Goal: Task Accomplishment & Management: Complete application form

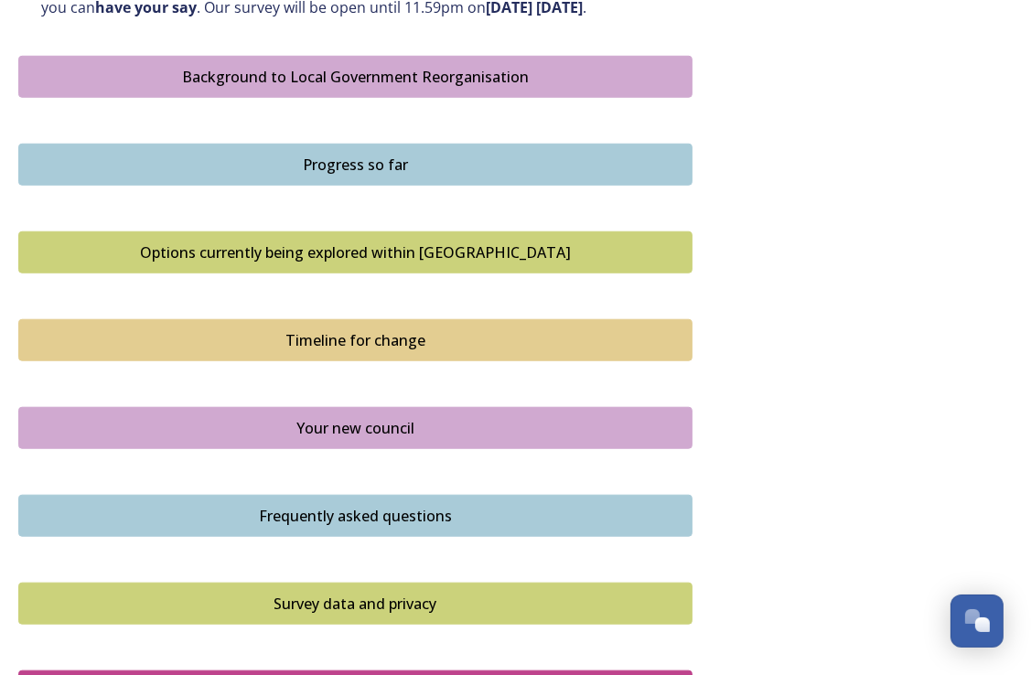
scroll to position [1190, 0]
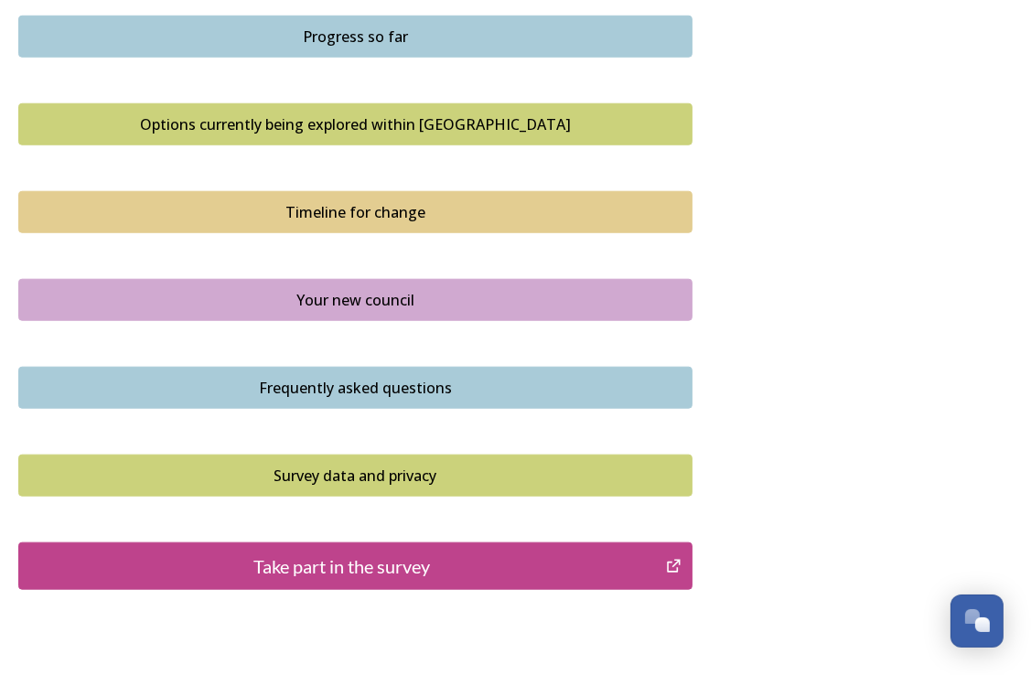
click at [318, 580] on div "Take part in the survey" at bounding box center [342, 566] width 628 height 27
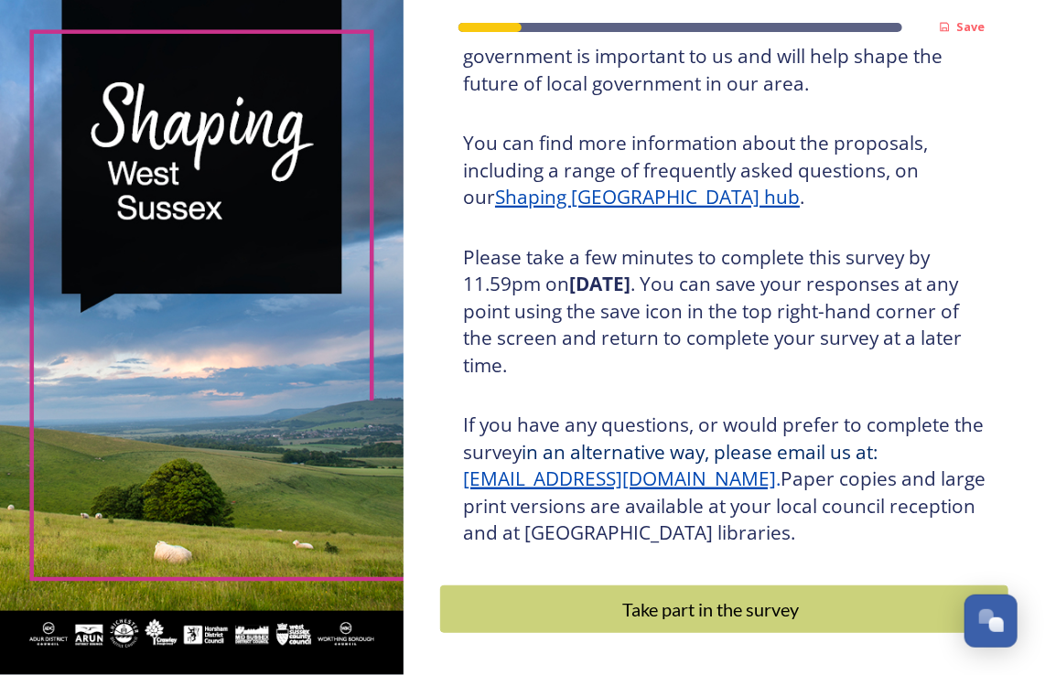
scroll to position [256, 0]
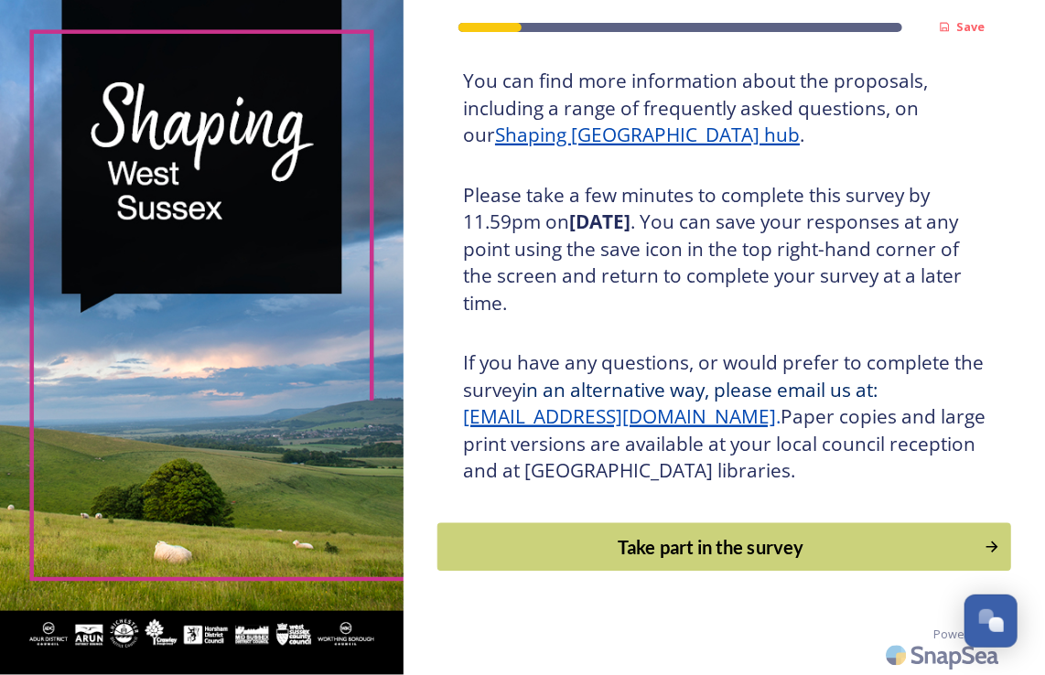
click at [762, 536] on div "Take part in the survey" at bounding box center [711, 547] width 527 height 27
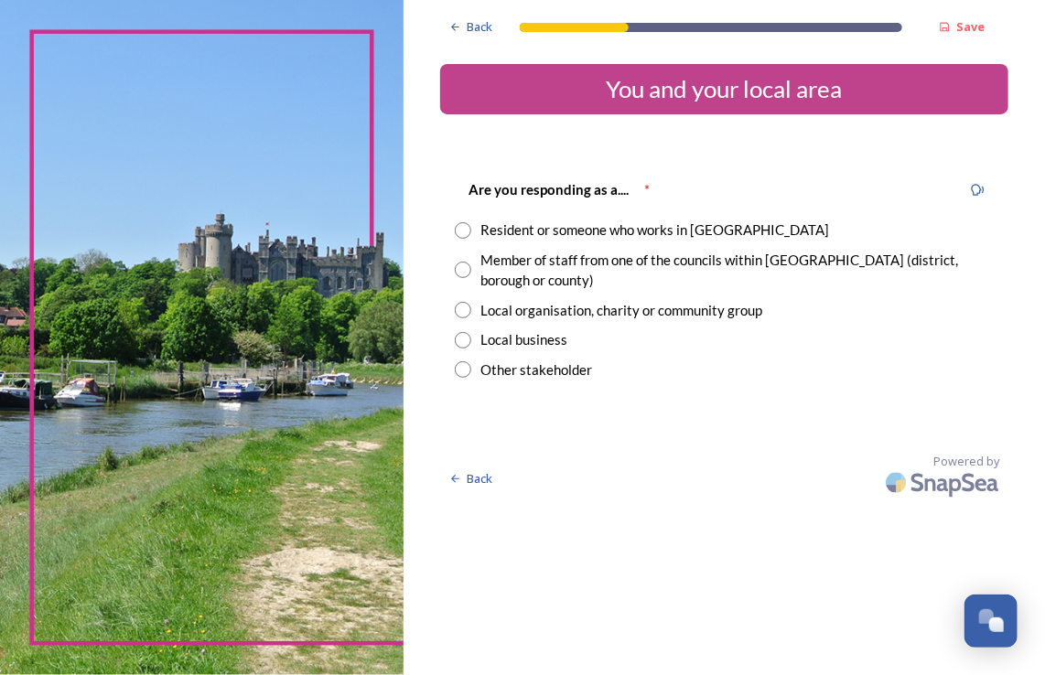
click at [467, 224] on input "radio" at bounding box center [463, 230] width 16 height 16
radio input "true"
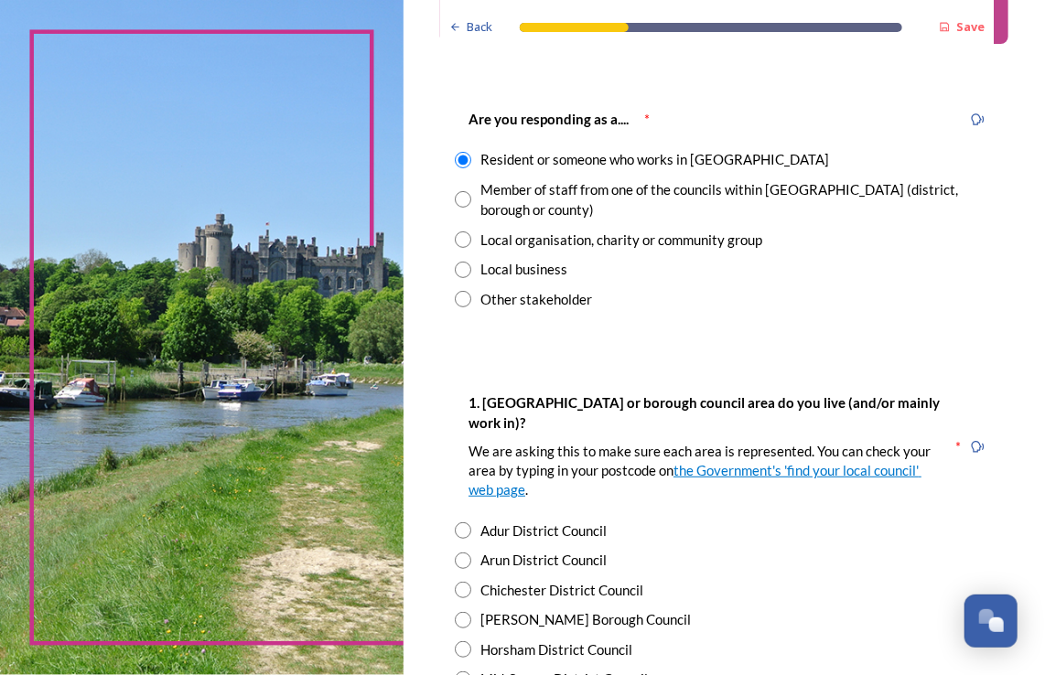
scroll to position [183, 0]
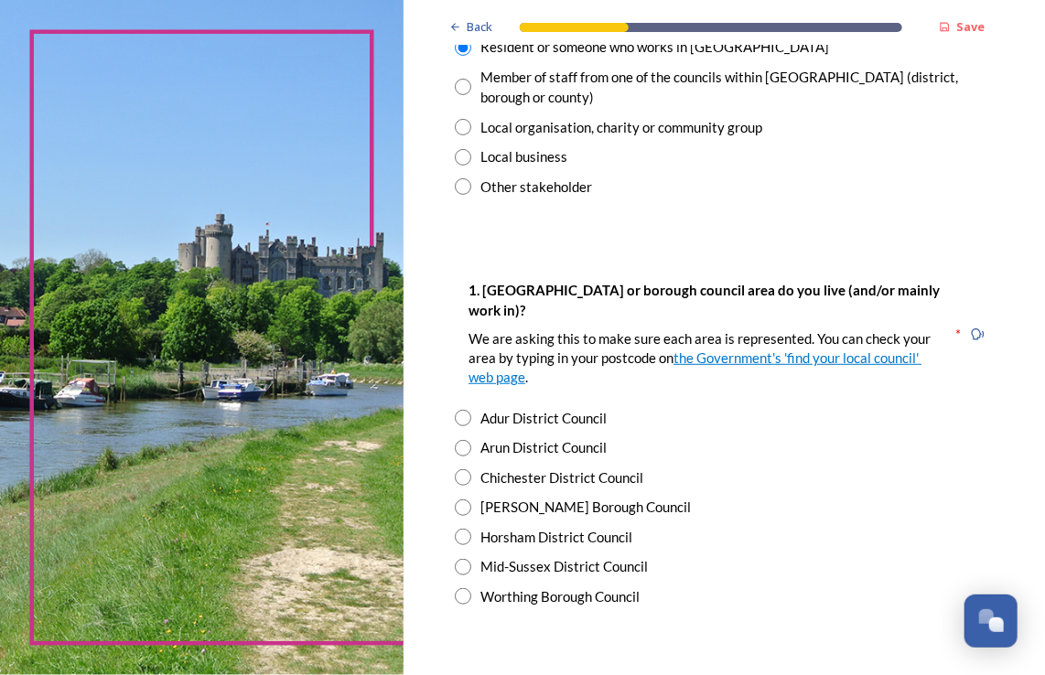
click at [518, 593] on div "Worthing Borough Council" at bounding box center [559, 597] width 159 height 21
radio input "true"
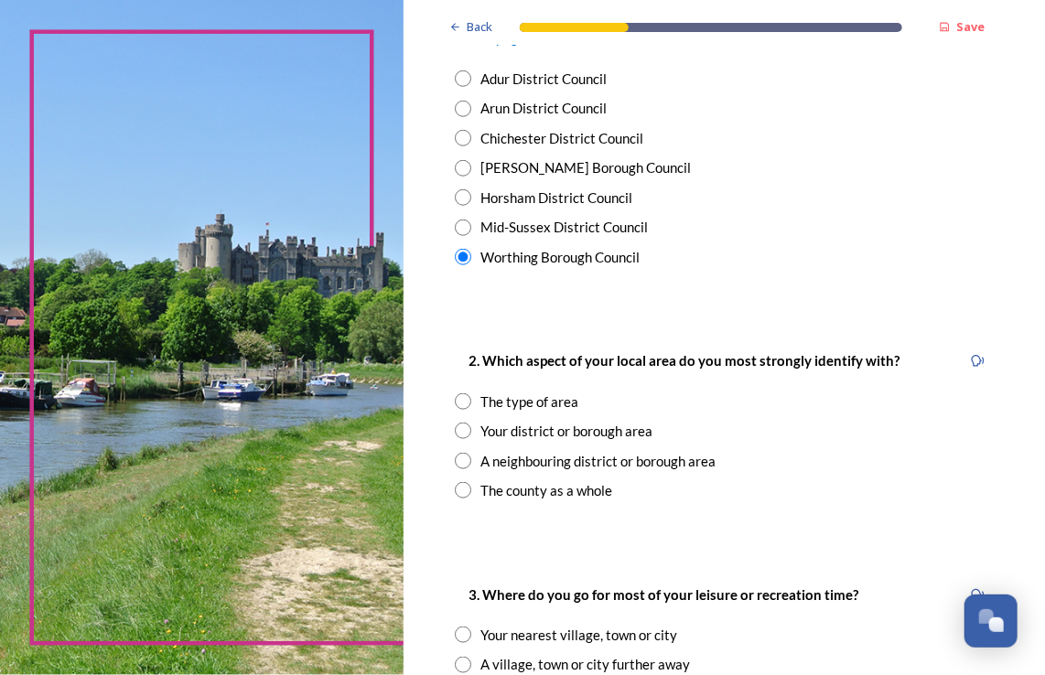
scroll to position [549, 0]
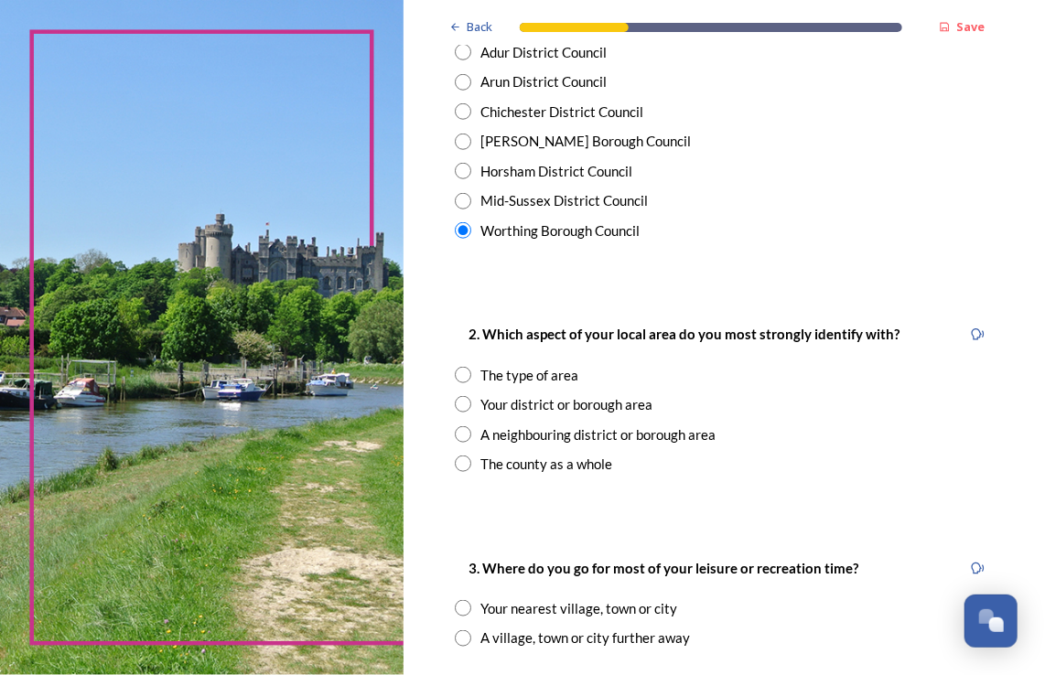
click at [570, 407] on div "Your district or borough area" at bounding box center [566, 404] width 172 height 21
radio input "true"
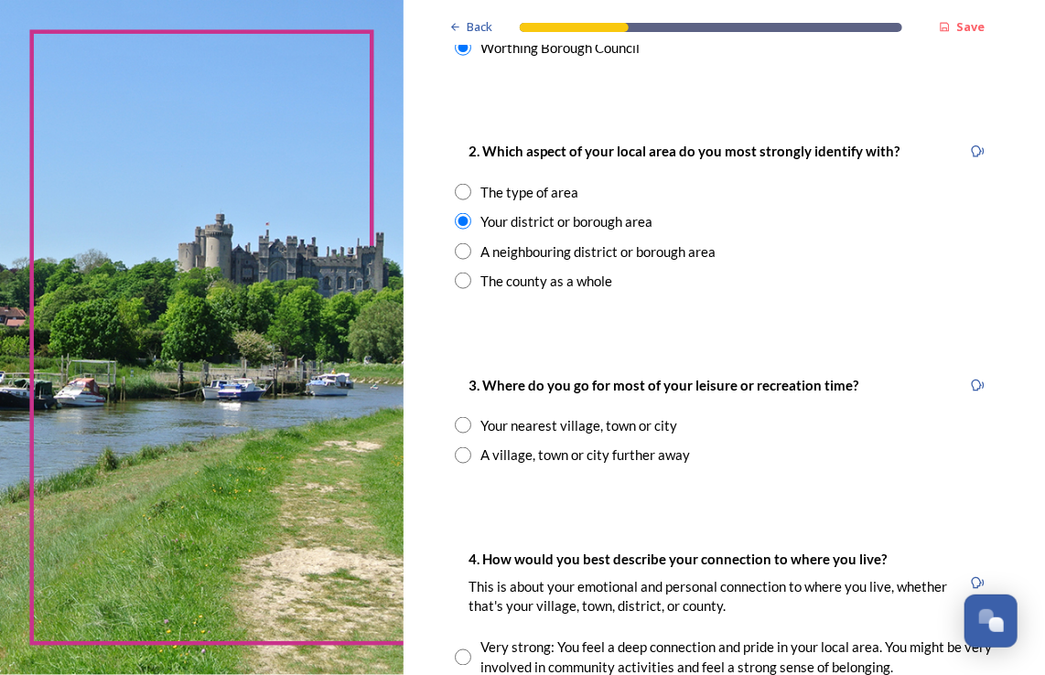
click at [529, 433] on div "Your nearest village, town or city" at bounding box center [578, 425] width 197 height 21
radio input "true"
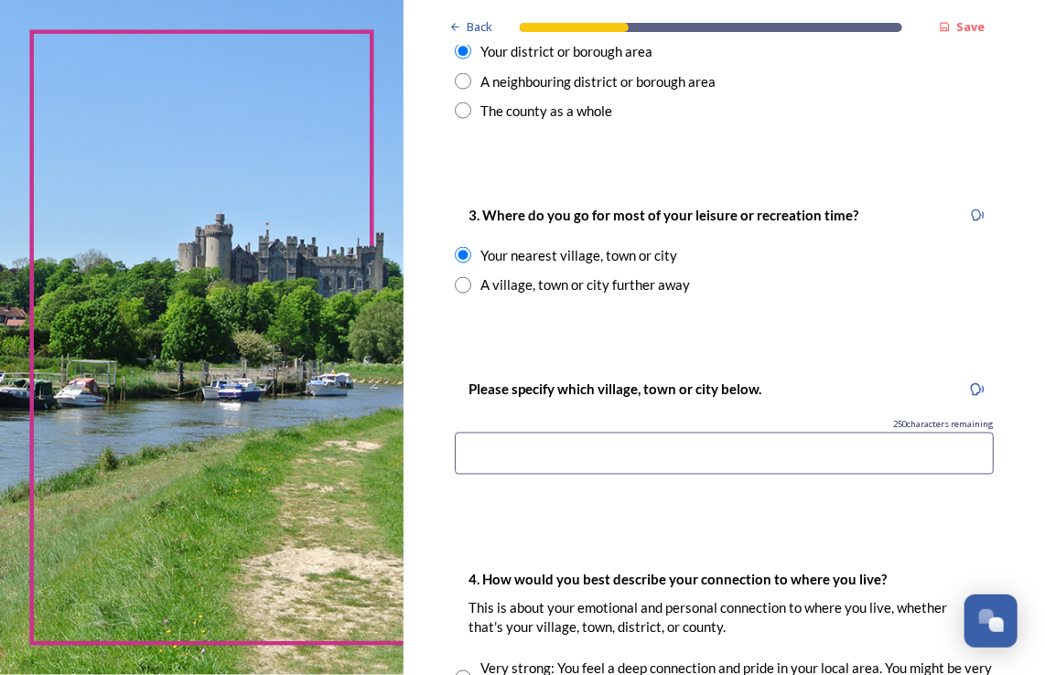
scroll to position [915, 0]
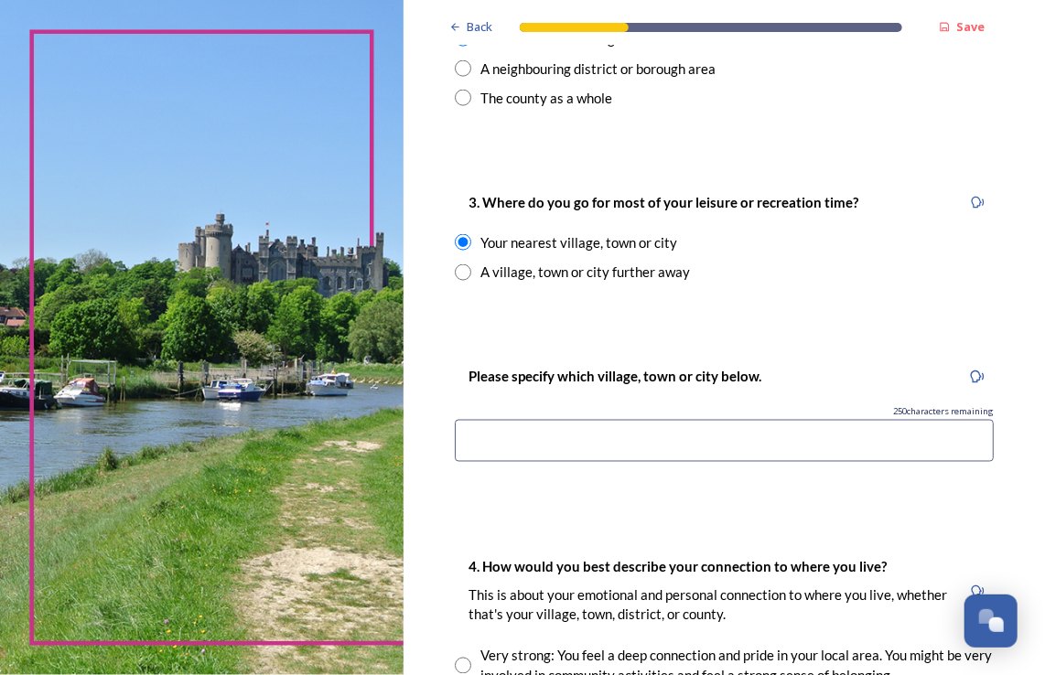
click at [551, 427] on input at bounding box center [724, 441] width 539 height 42
click at [567, 416] on div "250 characters remaining" at bounding box center [724, 412] width 539 height 13
click at [554, 437] on input at bounding box center [724, 441] width 539 height 42
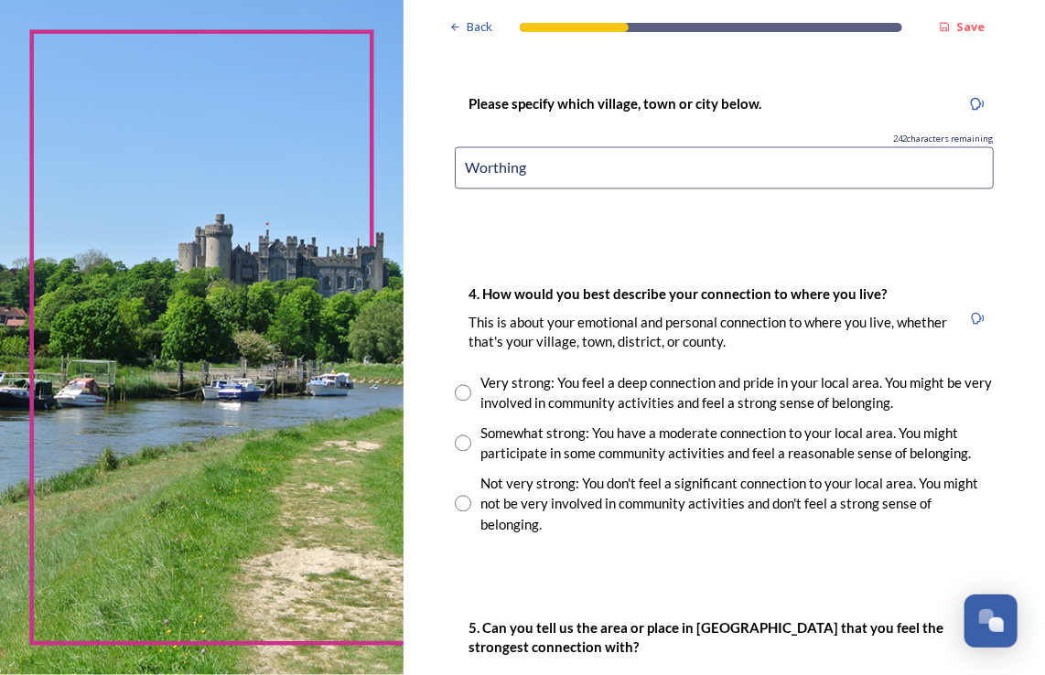
scroll to position [1190, 0]
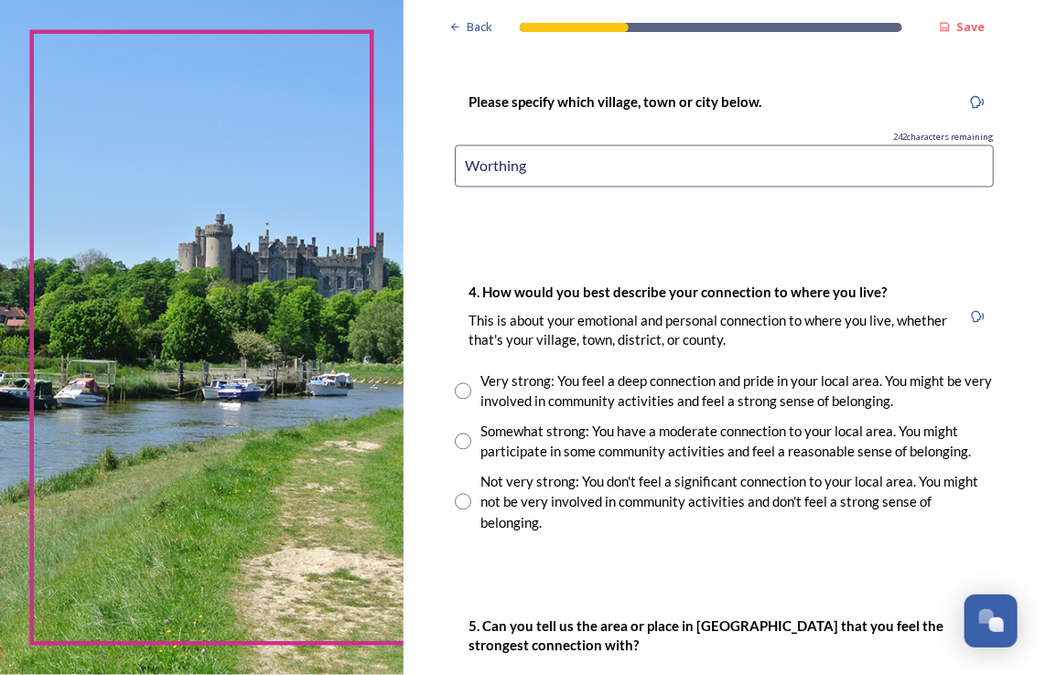
type input "Worthing"
click at [464, 441] on input "radio" at bounding box center [463, 442] width 16 height 16
radio input "true"
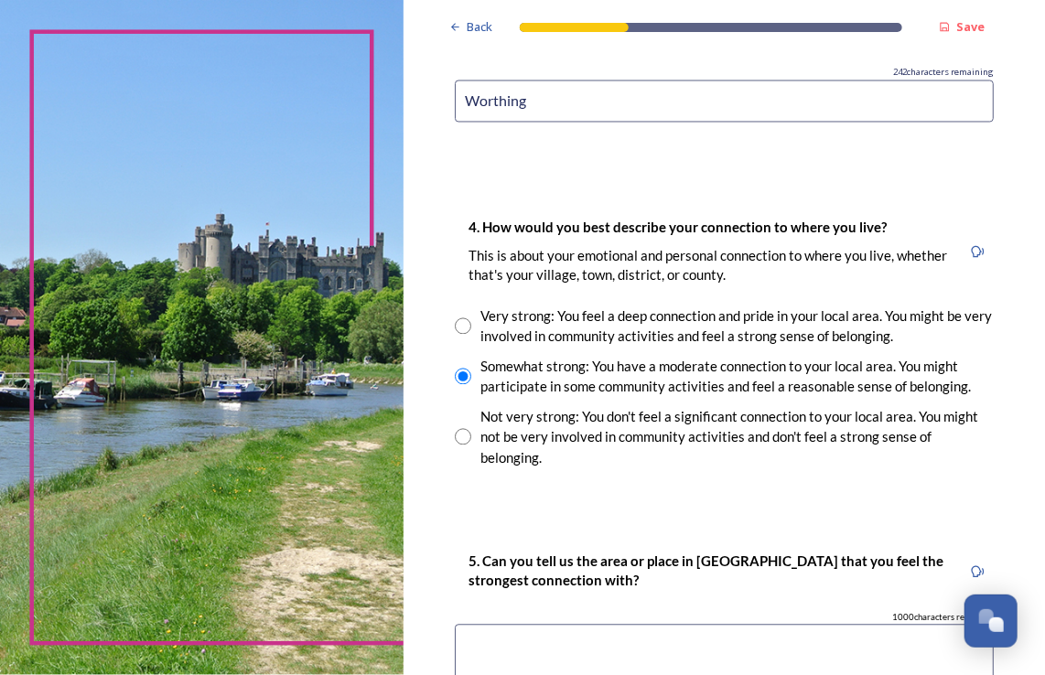
scroll to position [1556, 0]
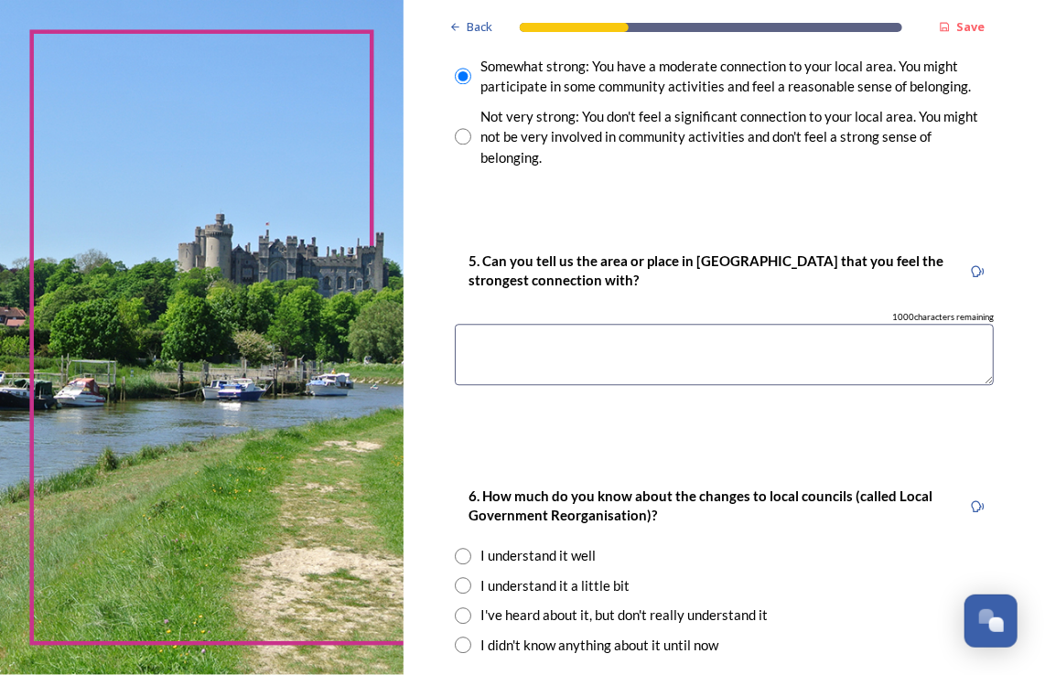
click at [500, 348] on textarea at bounding box center [724, 354] width 539 height 61
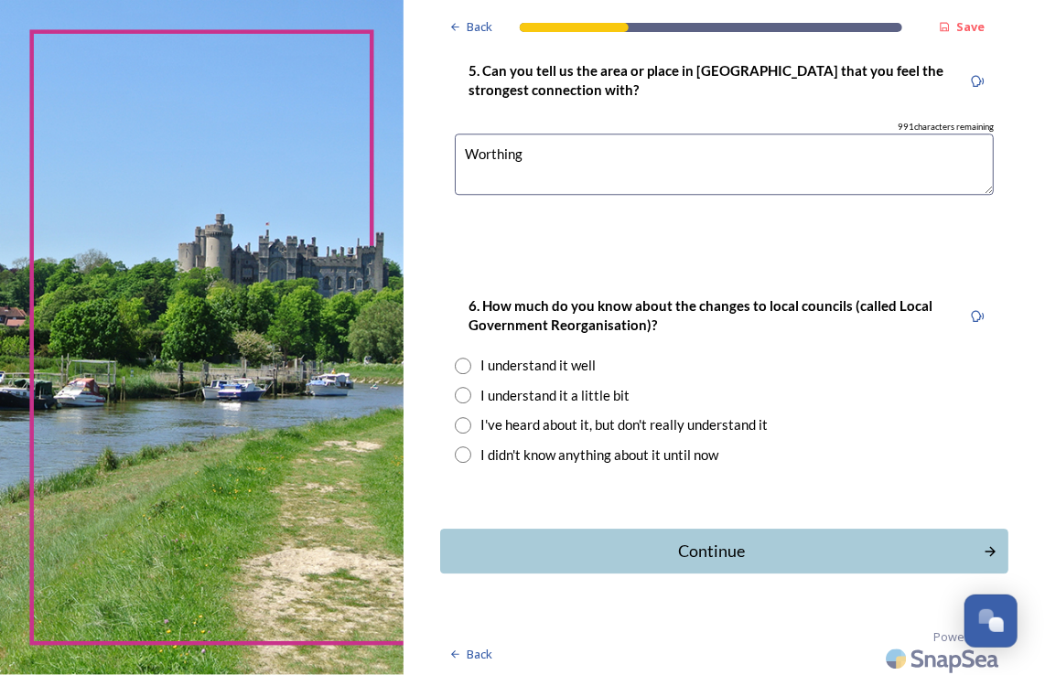
scroll to position [1750, 0]
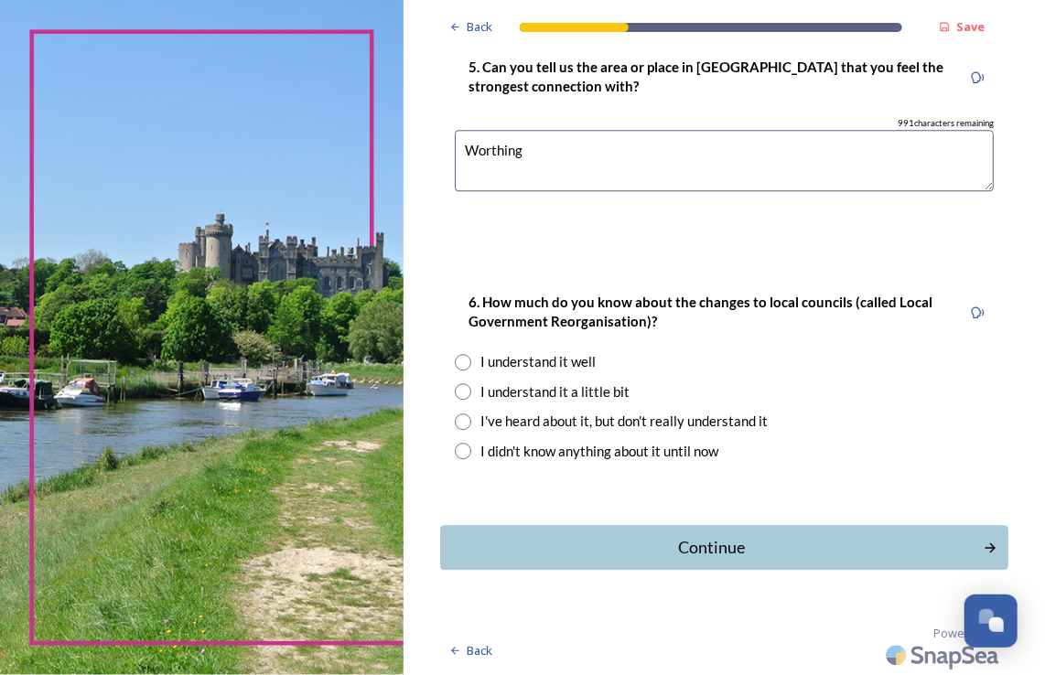
type textarea "Worthing"
click at [472, 394] on div "I understand it a little bit" at bounding box center [724, 392] width 539 height 21
radio input "true"
click at [790, 555] on div "Continue" at bounding box center [712, 547] width 529 height 25
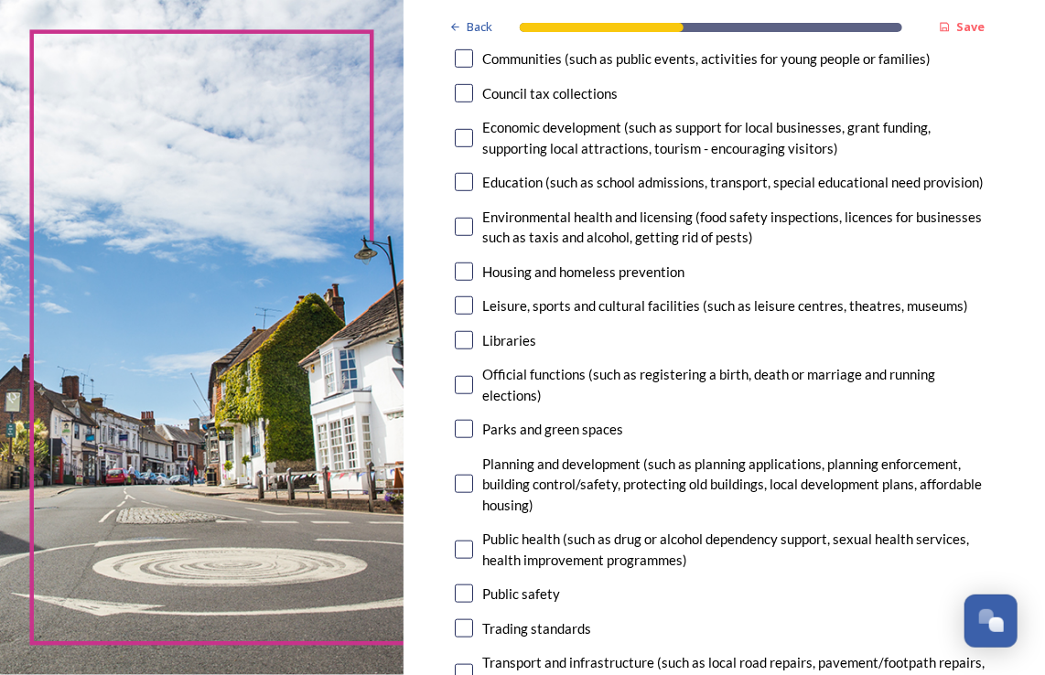
scroll to position [366, 0]
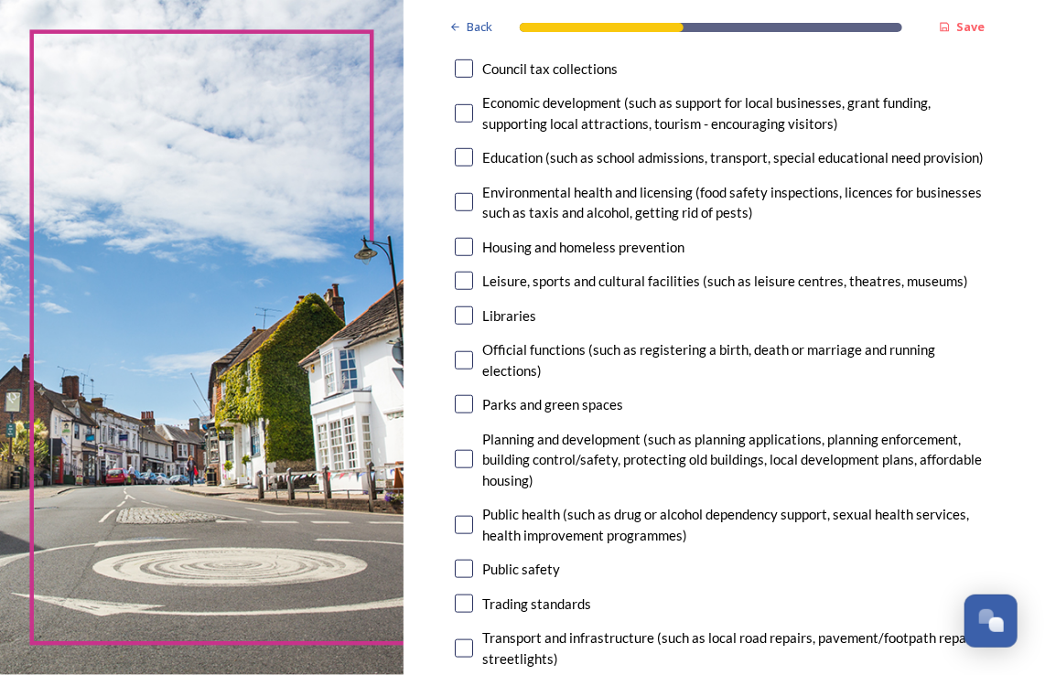
click at [469, 567] on input "checkbox" at bounding box center [464, 569] width 18 height 18
checkbox input "true"
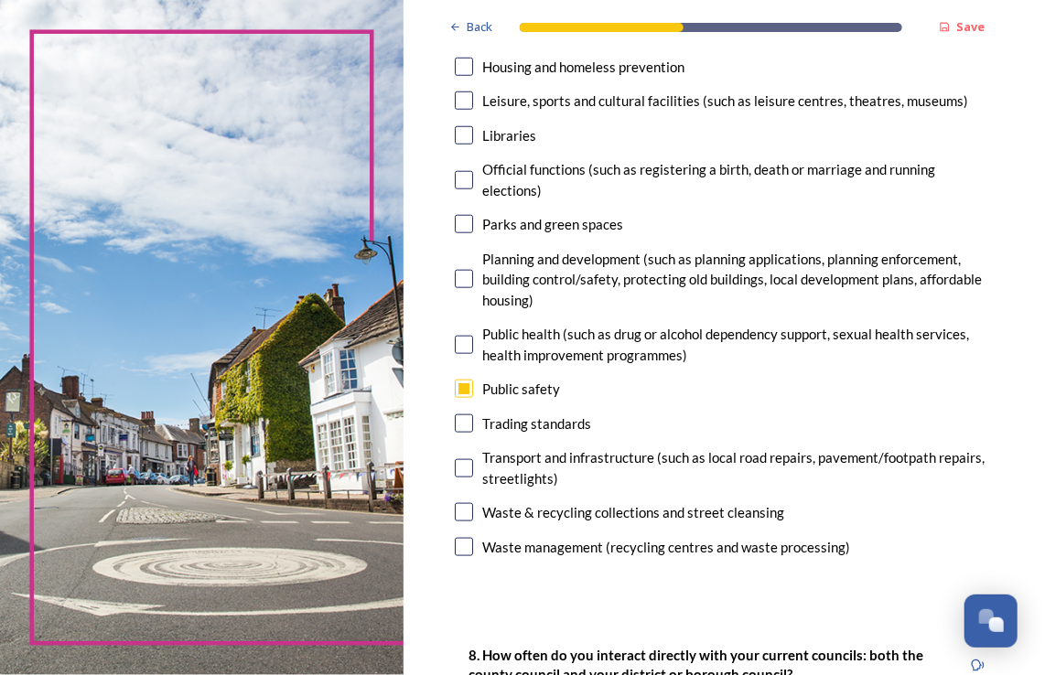
scroll to position [549, 0]
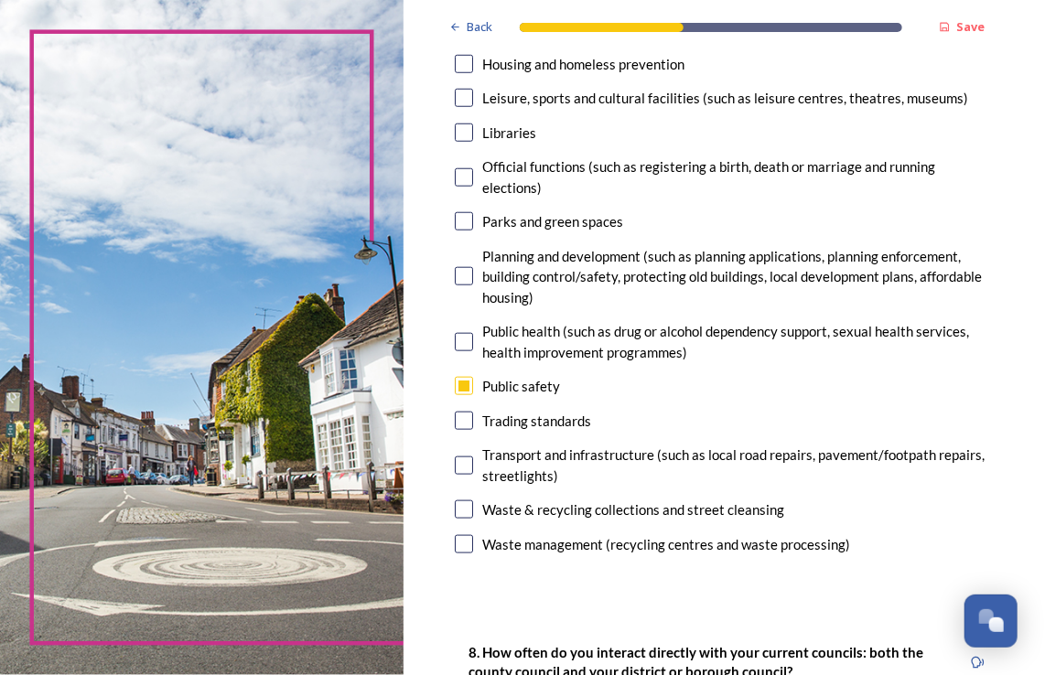
click at [470, 541] on input "checkbox" at bounding box center [464, 544] width 18 height 18
checkbox input "true"
click at [475, 503] on div "Waste & recycling collections and street cleansing" at bounding box center [724, 510] width 539 height 21
checkbox input "true"
click at [461, 460] on input "checkbox" at bounding box center [464, 466] width 18 height 18
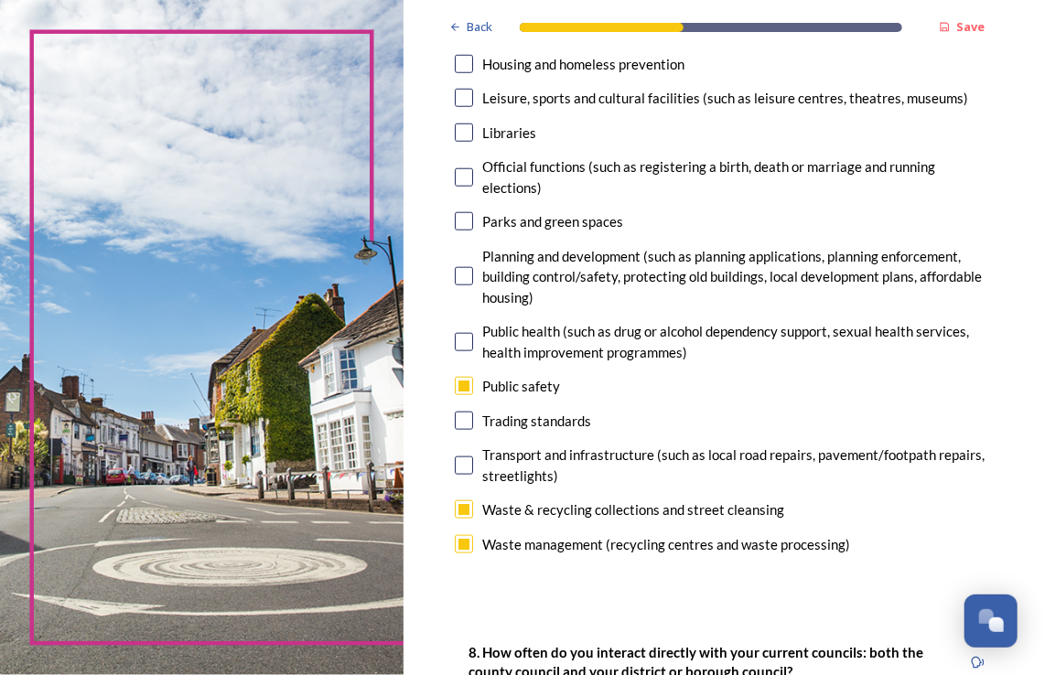
checkbox input "true"
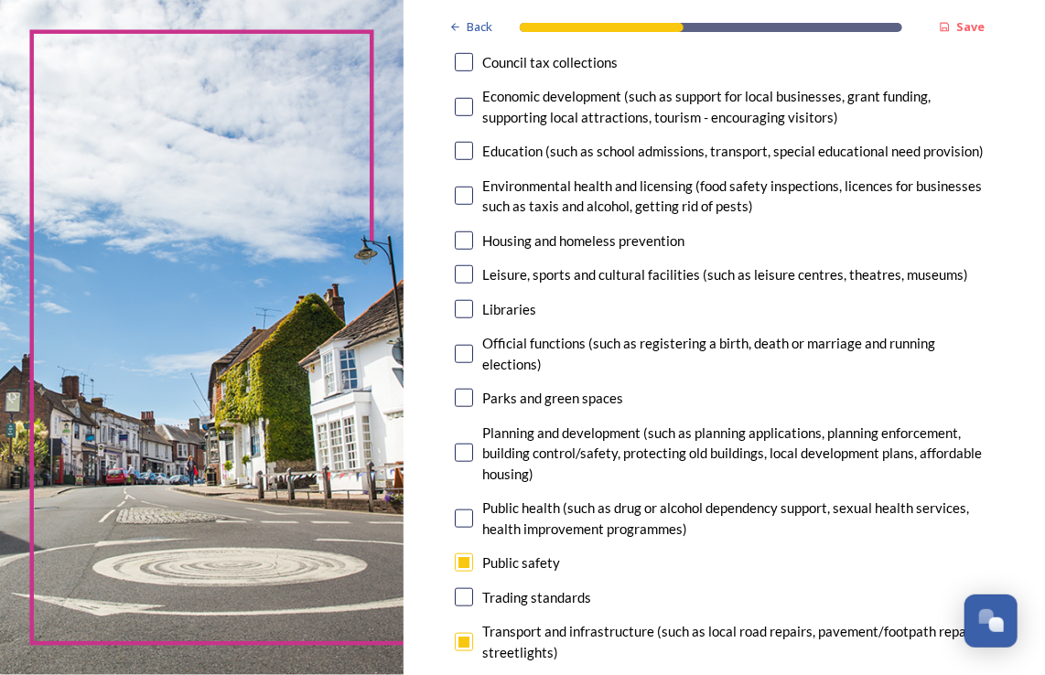
scroll to position [366, 0]
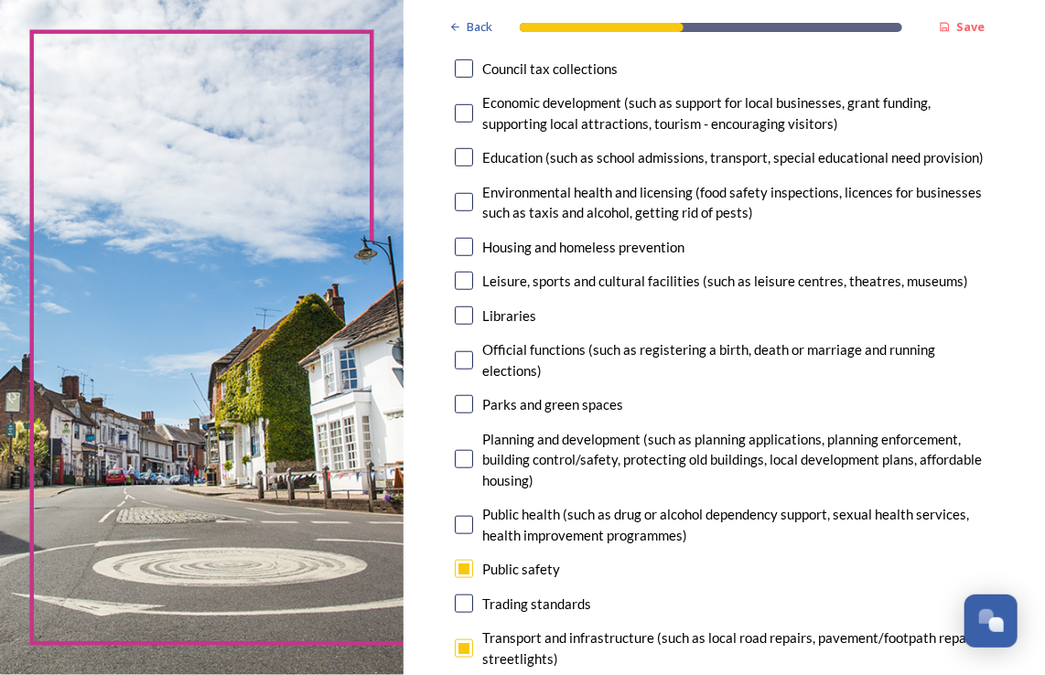
click at [467, 238] on input "checkbox" at bounding box center [464, 247] width 18 height 18
checkbox input "true"
click at [465, 288] on input "checkbox" at bounding box center [464, 281] width 18 height 18
checkbox input "false"
click at [469, 200] on input "checkbox" at bounding box center [464, 202] width 18 height 18
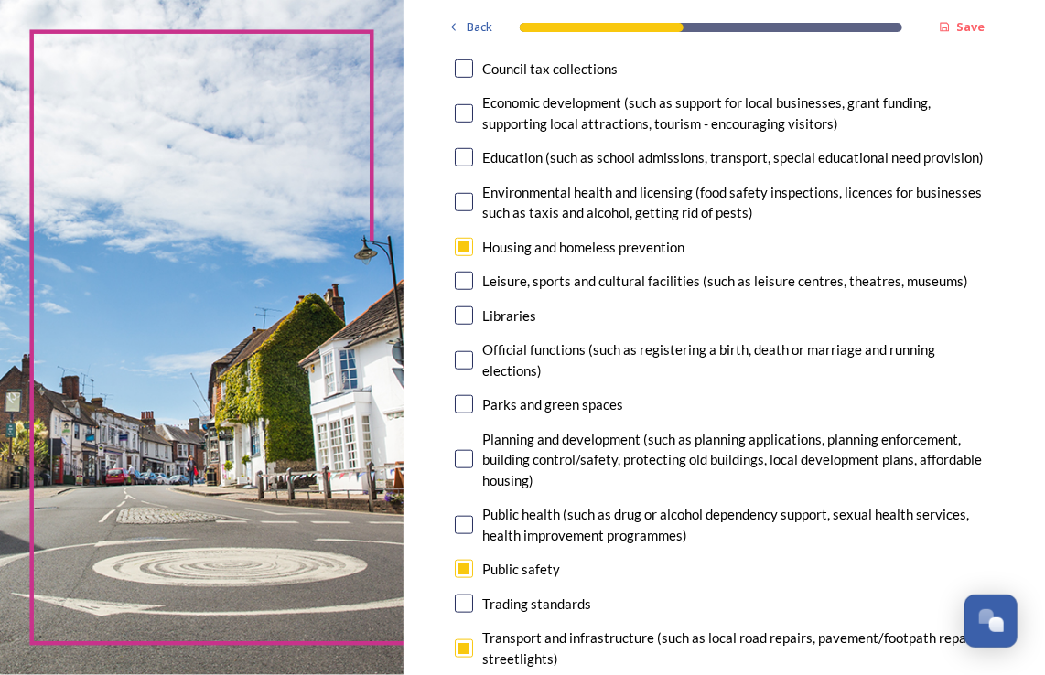
click at [464, 197] on input "checkbox" at bounding box center [464, 202] width 18 height 18
click at [463, 202] on input "checkbox" at bounding box center [464, 202] width 18 height 18
checkbox input "false"
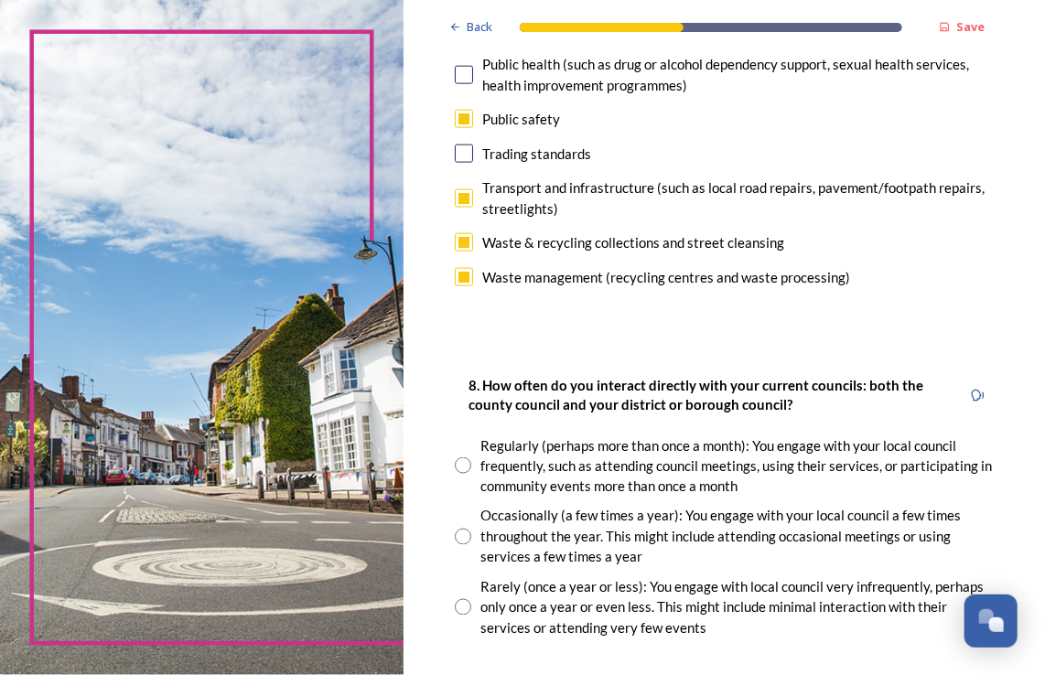
scroll to position [824, 0]
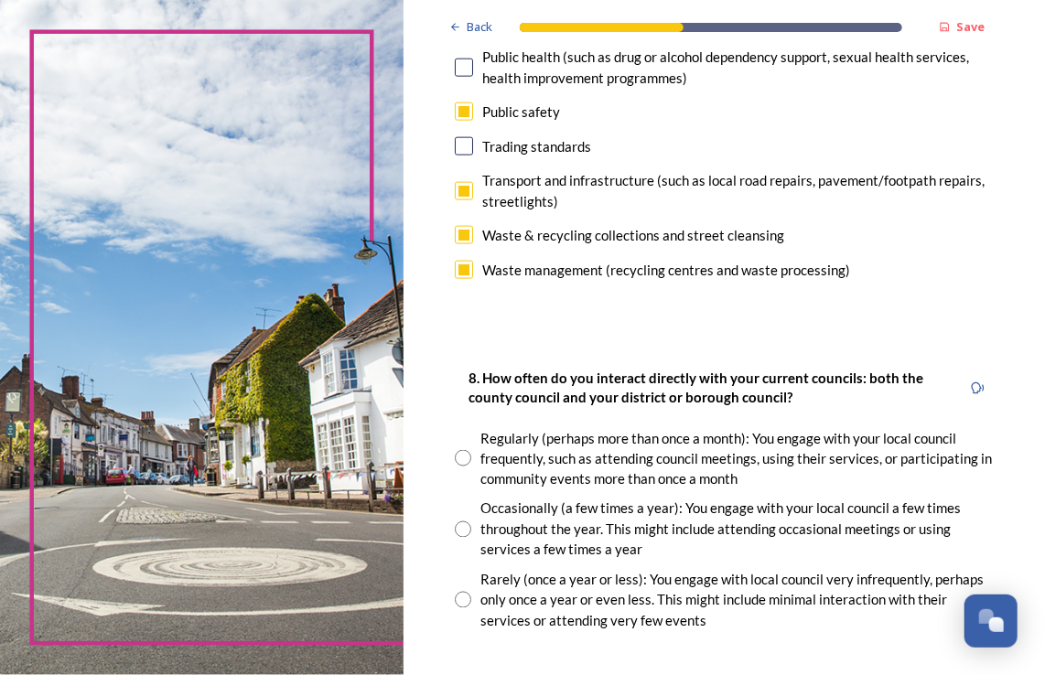
click at [470, 605] on input "radio" at bounding box center [463, 600] width 16 height 16
radio input "true"
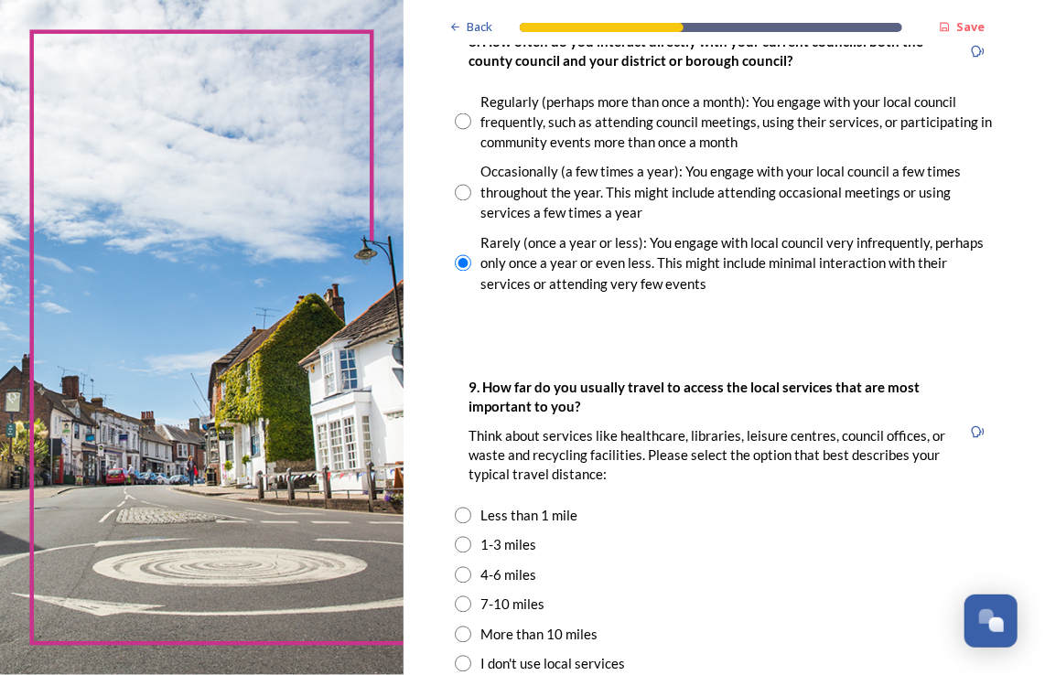
scroll to position [1190, 0]
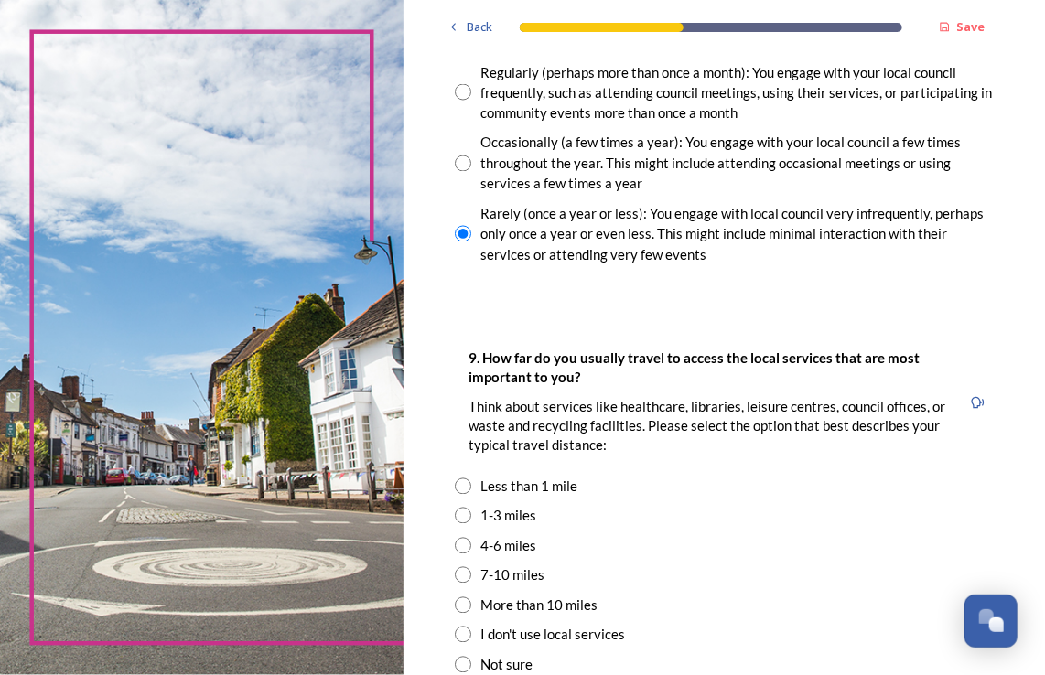
click at [459, 485] on input "radio" at bounding box center [463, 487] width 16 height 16
radio input "true"
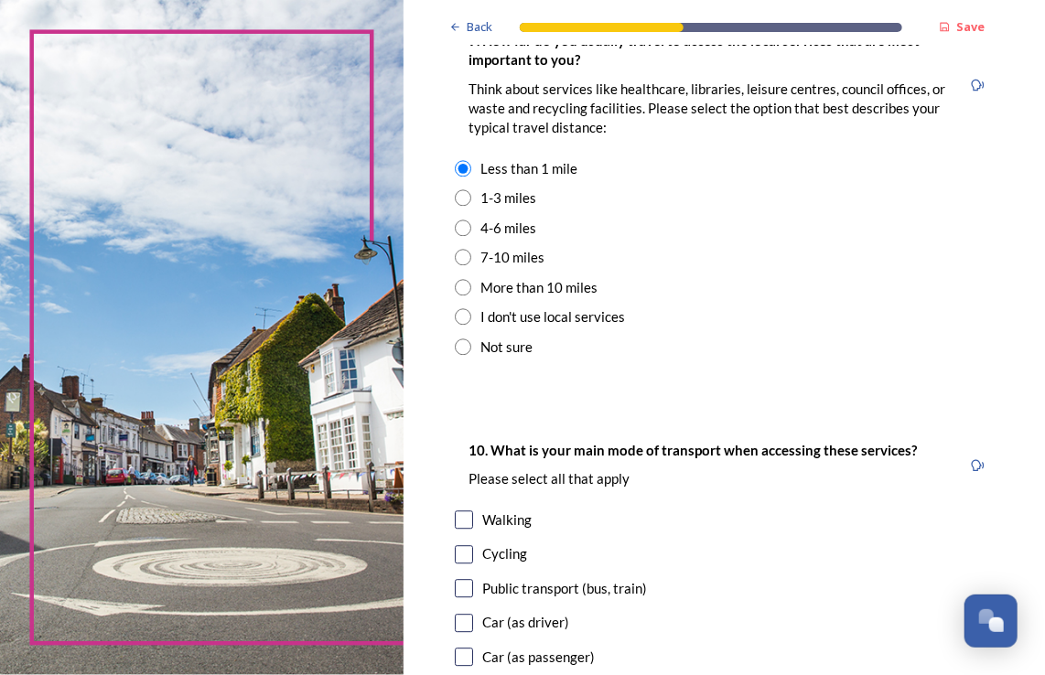
scroll to position [1556, 0]
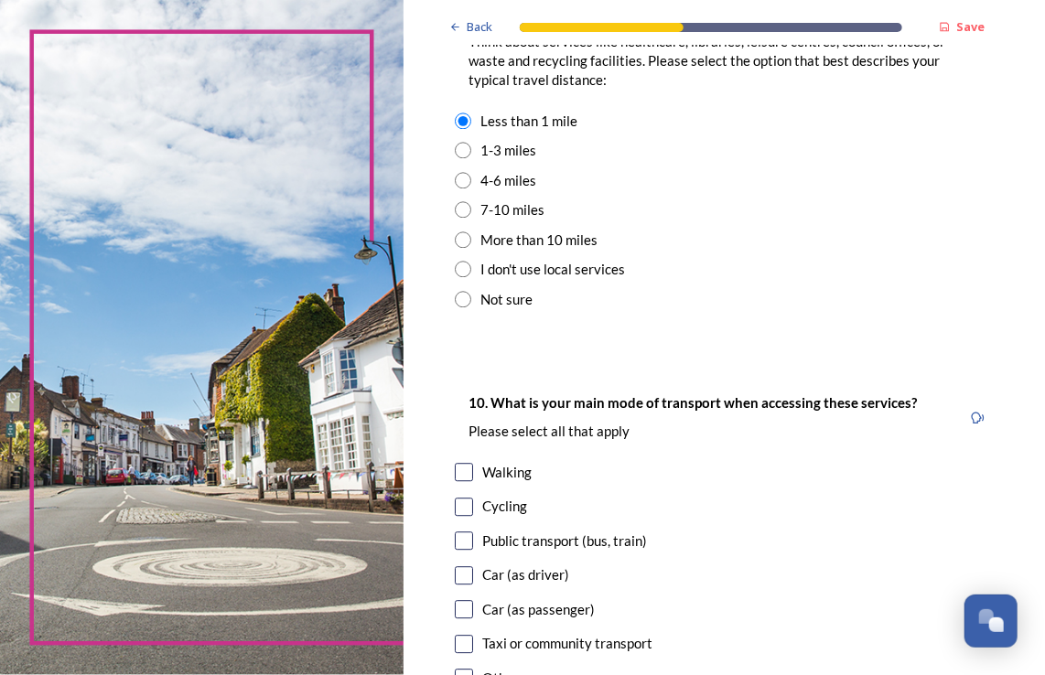
click at [492, 475] on div "Walking" at bounding box center [506, 472] width 49 height 21
checkbox input "true"
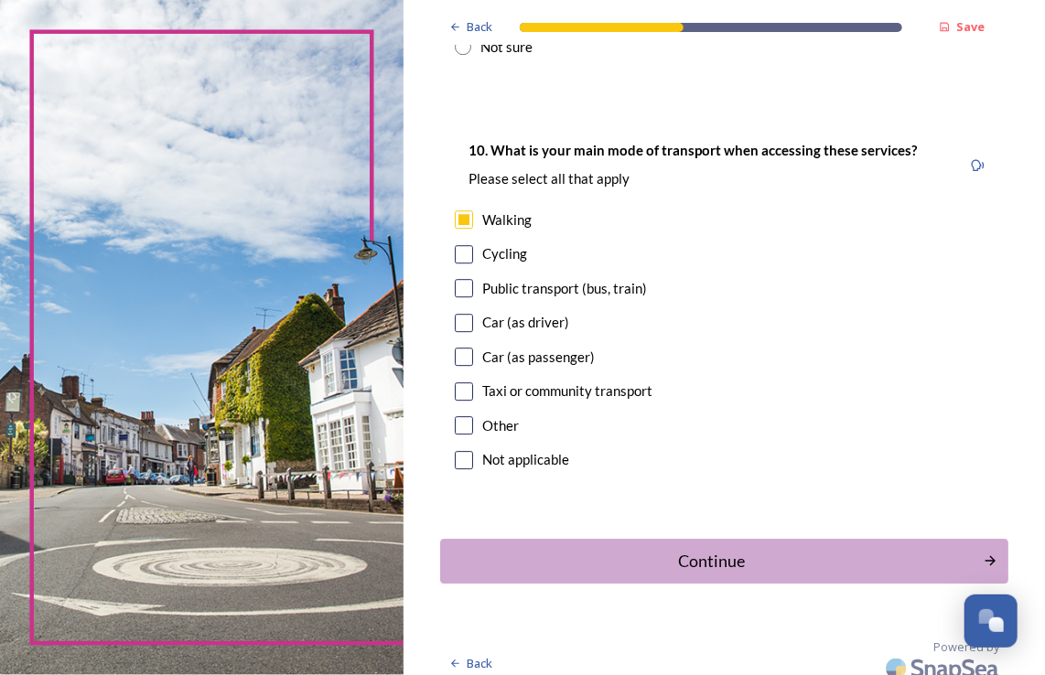
scroll to position [1822, 0]
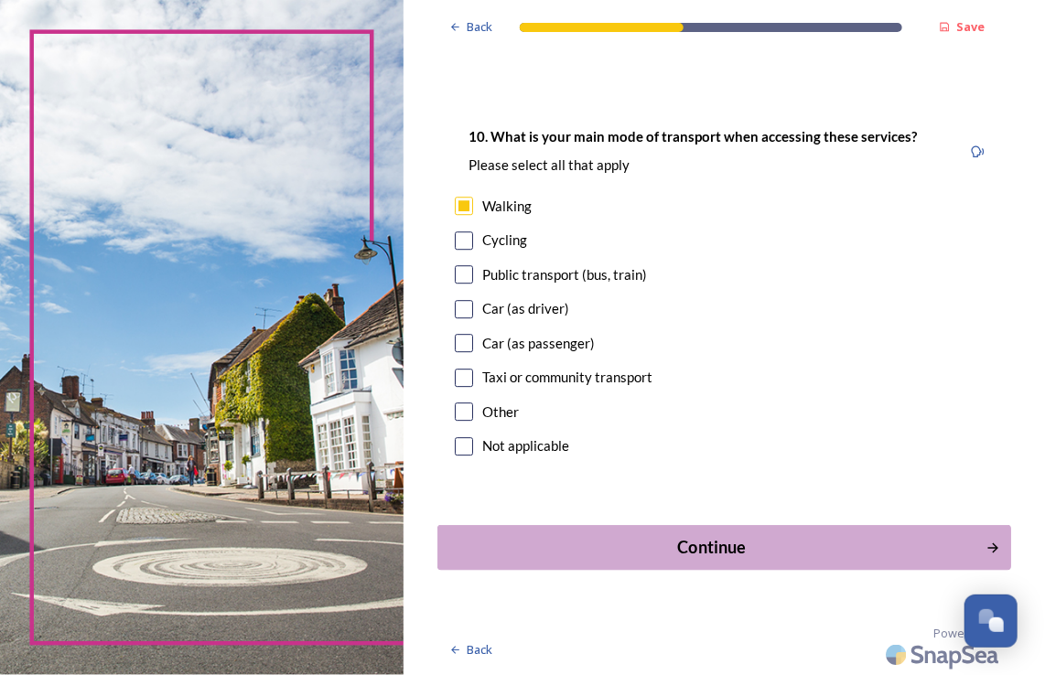
click at [697, 538] on div "Continue" at bounding box center [712, 547] width 529 height 25
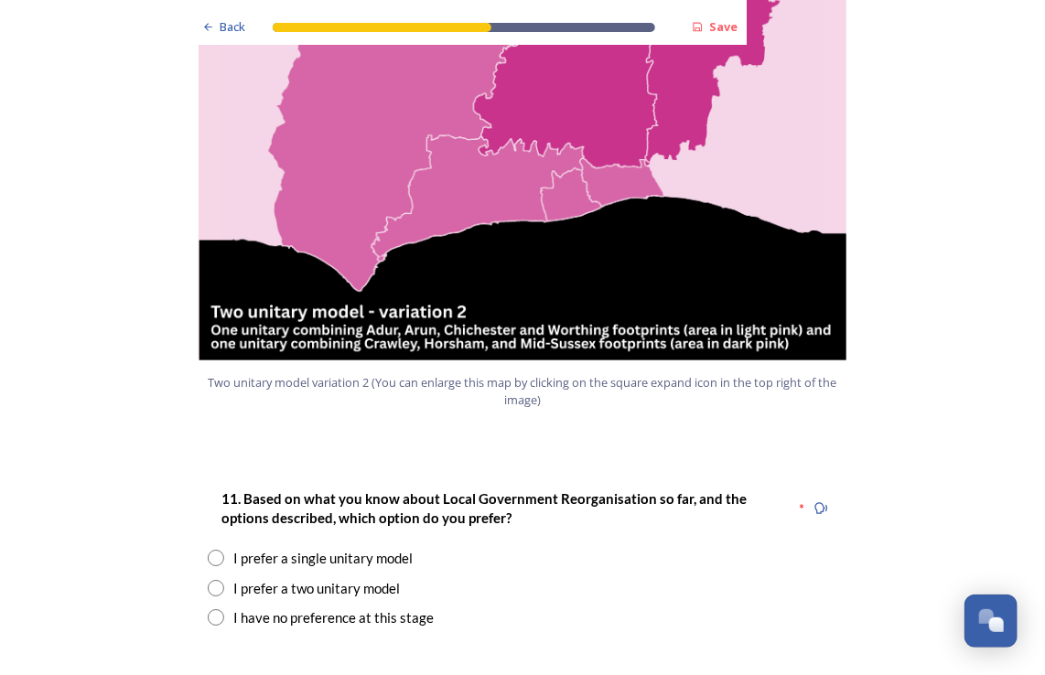
scroll to position [2105, 0]
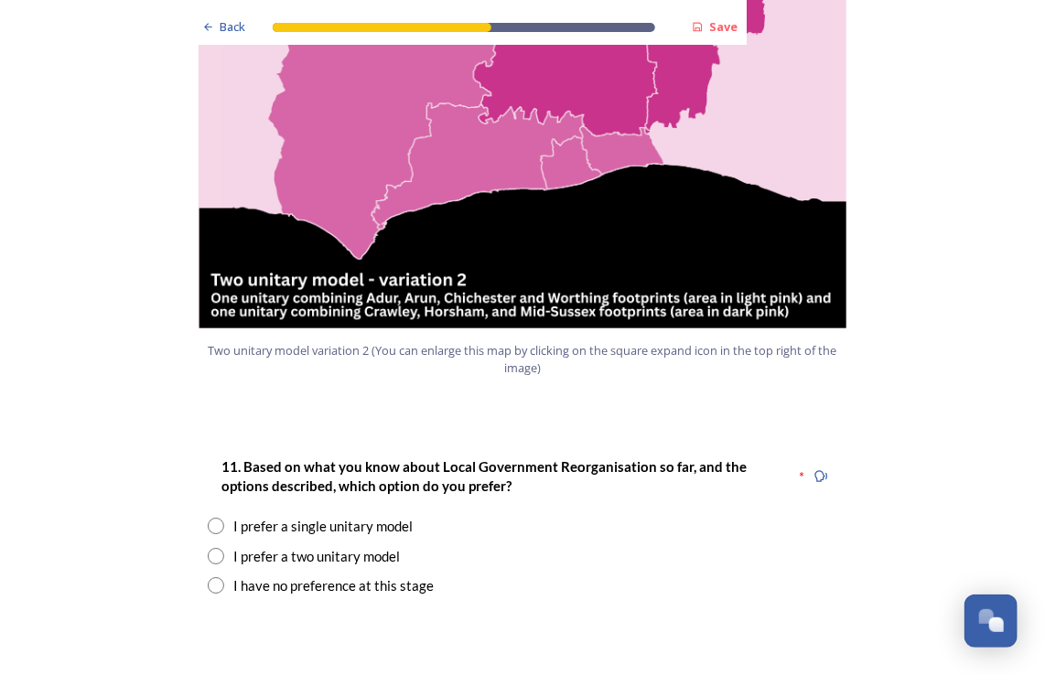
click at [329, 546] on div "I prefer a two unitary model" at bounding box center [316, 556] width 167 height 21
radio input "true"
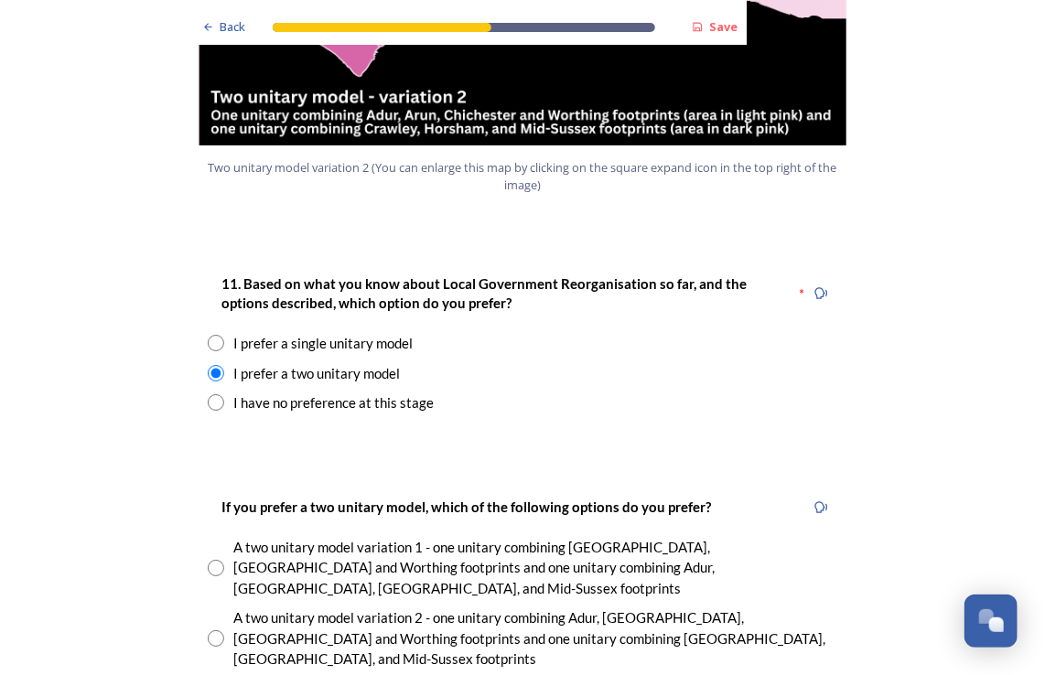
scroll to position [2379, 0]
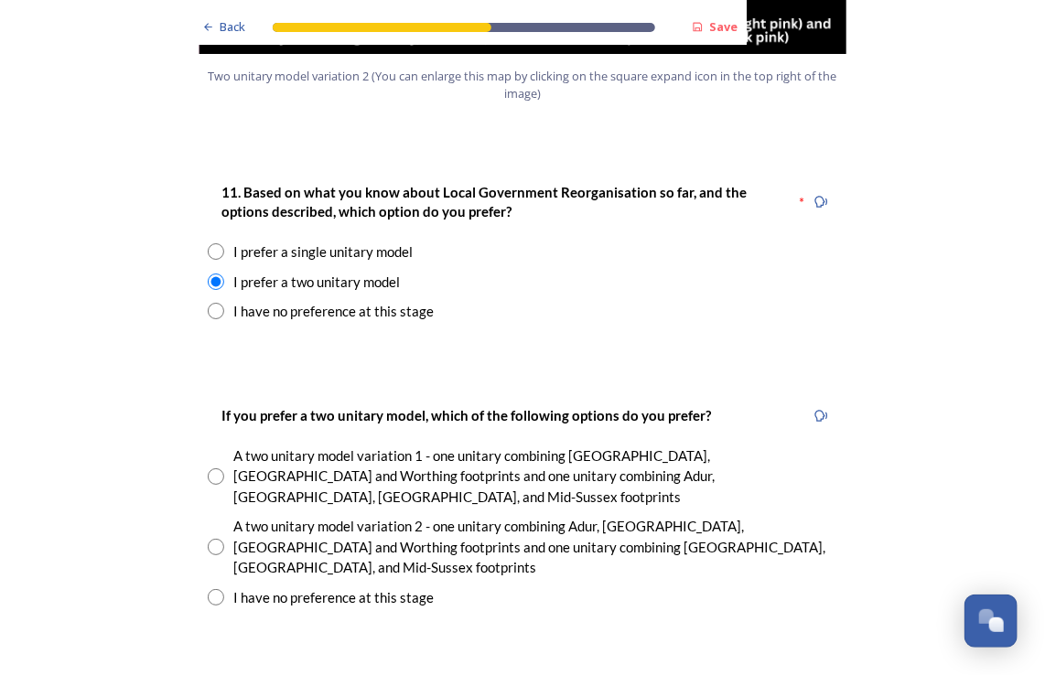
click at [297, 516] on div "A two unitary model variation 2 - one unitary combining Adur, [GEOGRAPHIC_DATA]…" at bounding box center [535, 547] width 604 height 62
radio input "true"
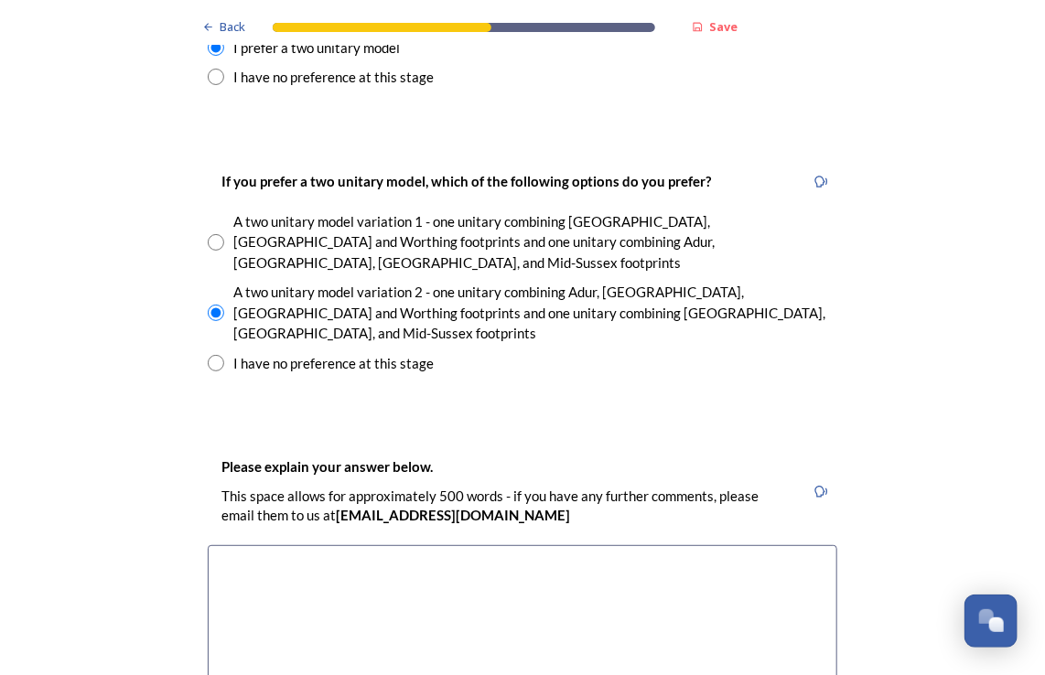
scroll to position [2654, 0]
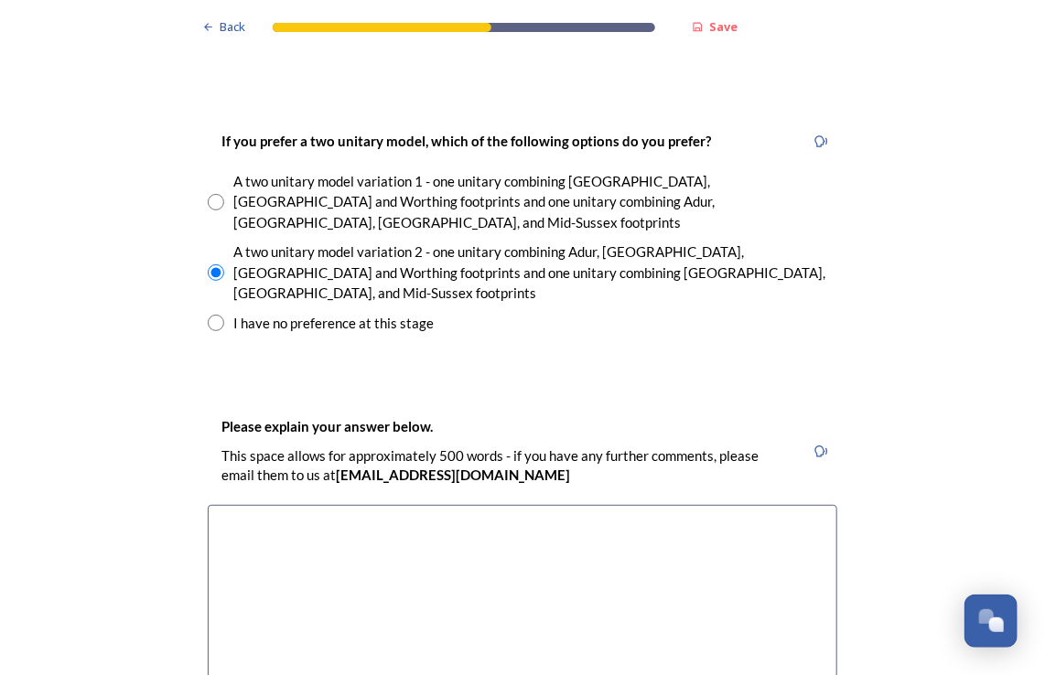
click at [595, 505] on textarea at bounding box center [523, 608] width 630 height 206
type textarea "I"
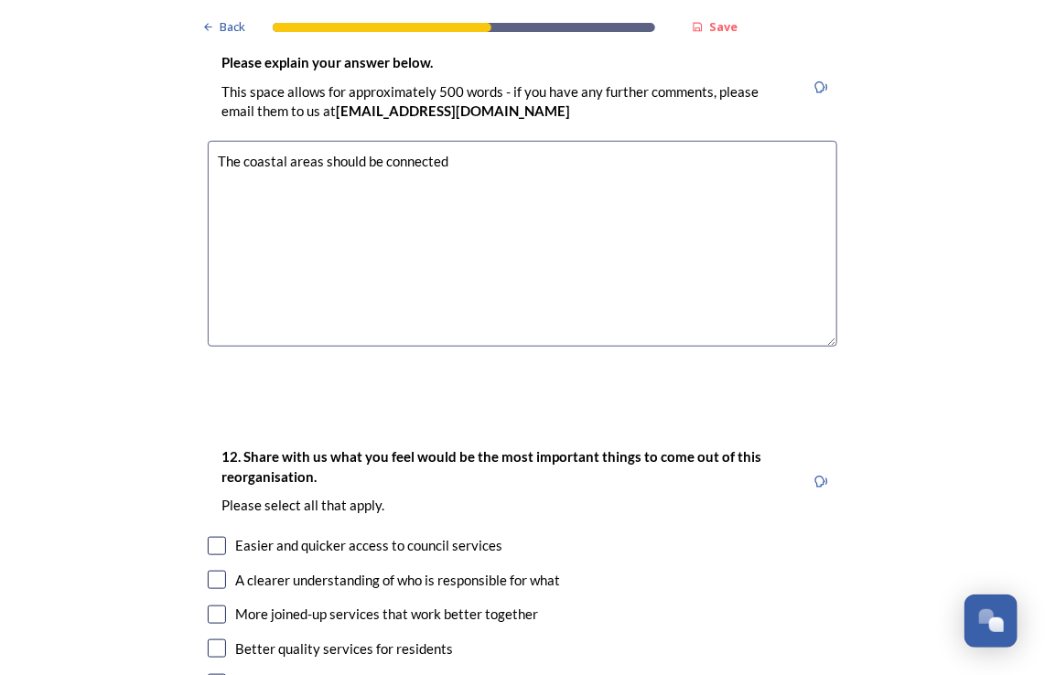
scroll to position [3020, 0]
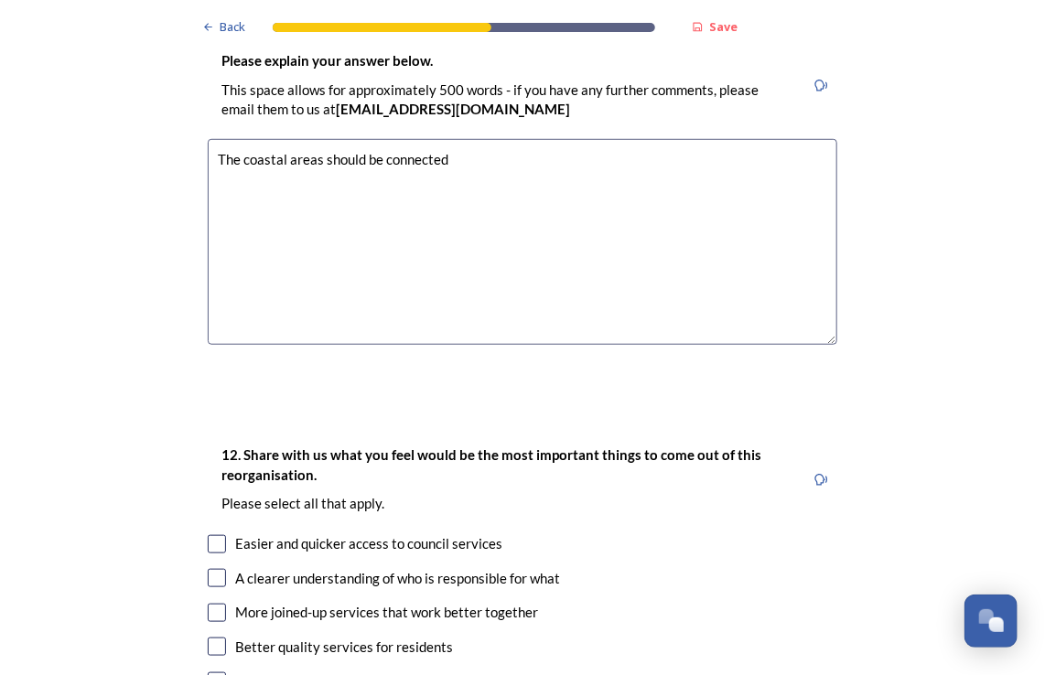
type textarea "The coastal areas should be connected"
click at [216, 604] on input "checkbox" at bounding box center [217, 613] width 18 height 18
checkbox input "true"
click at [225, 637] on div "Better quality services for residents" at bounding box center [523, 647] width 630 height 21
checkbox input "true"
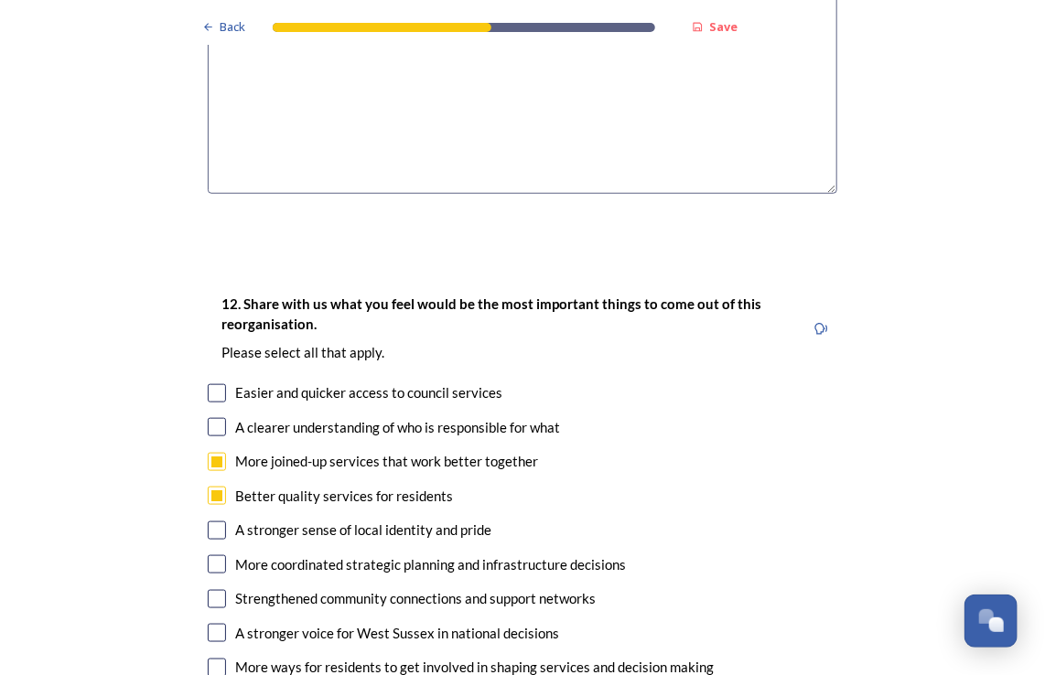
scroll to position [3203, 0]
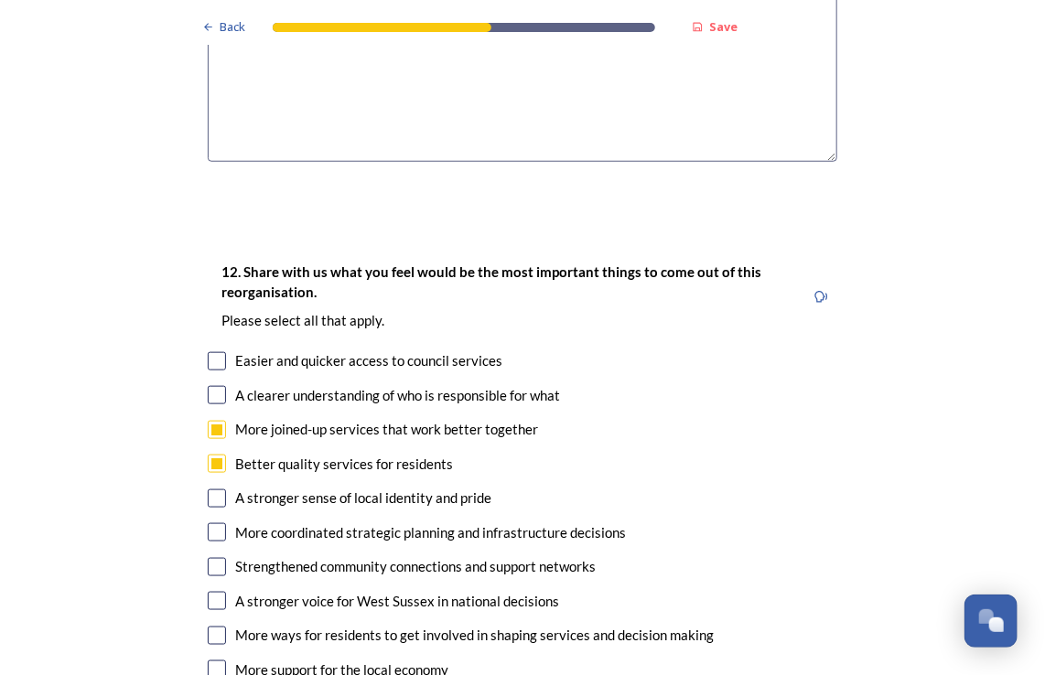
click at [215, 386] on input "checkbox" at bounding box center [217, 395] width 18 height 18
checkbox input "true"
click at [216, 352] on input "checkbox" at bounding box center [217, 361] width 18 height 18
checkbox input "true"
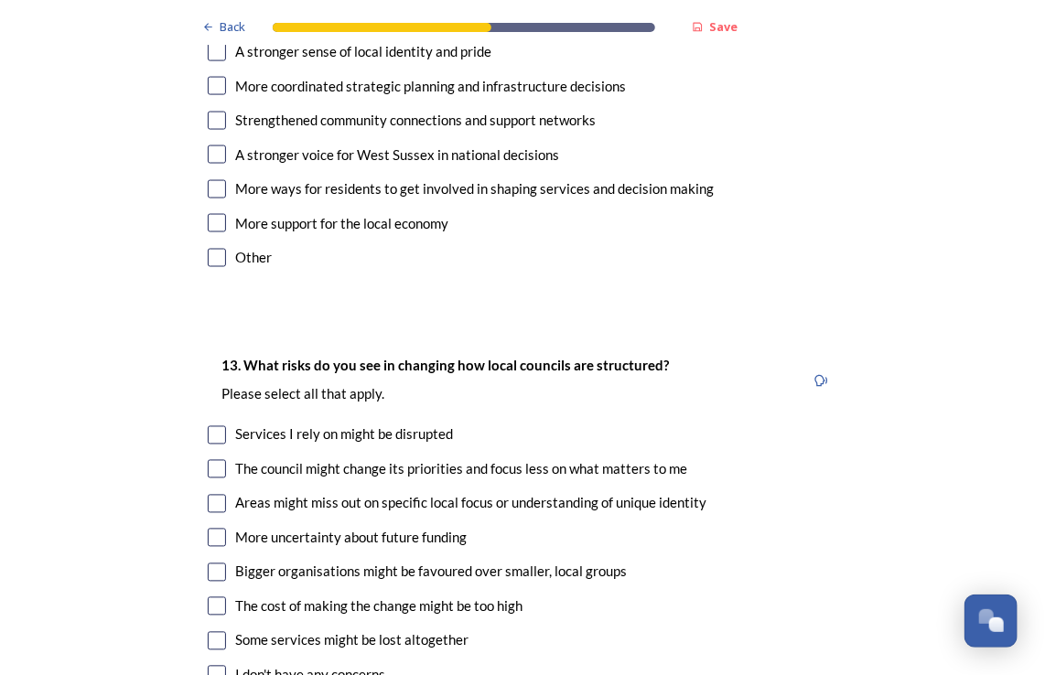
scroll to position [3661, 0]
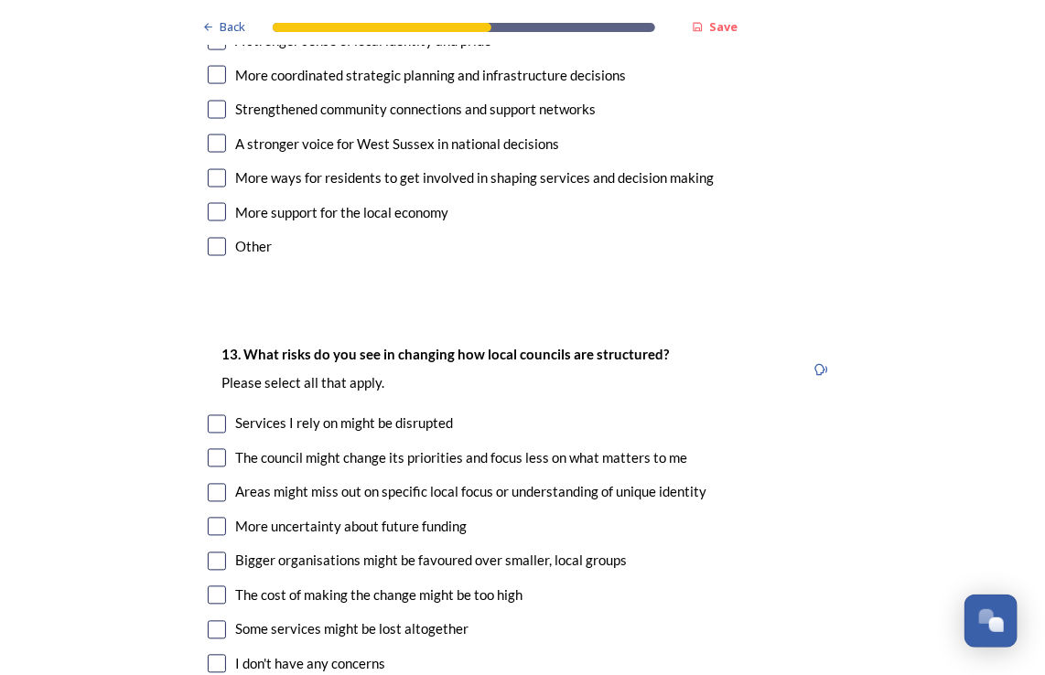
click at [209, 587] on input "checkbox" at bounding box center [217, 596] width 18 height 18
checkbox input "true"
click at [210, 484] on input "checkbox" at bounding box center [217, 493] width 18 height 18
checkbox input "true"
click at [211, 415] on input "checkbox" at bounding box center [217, 424] width 18 height 18
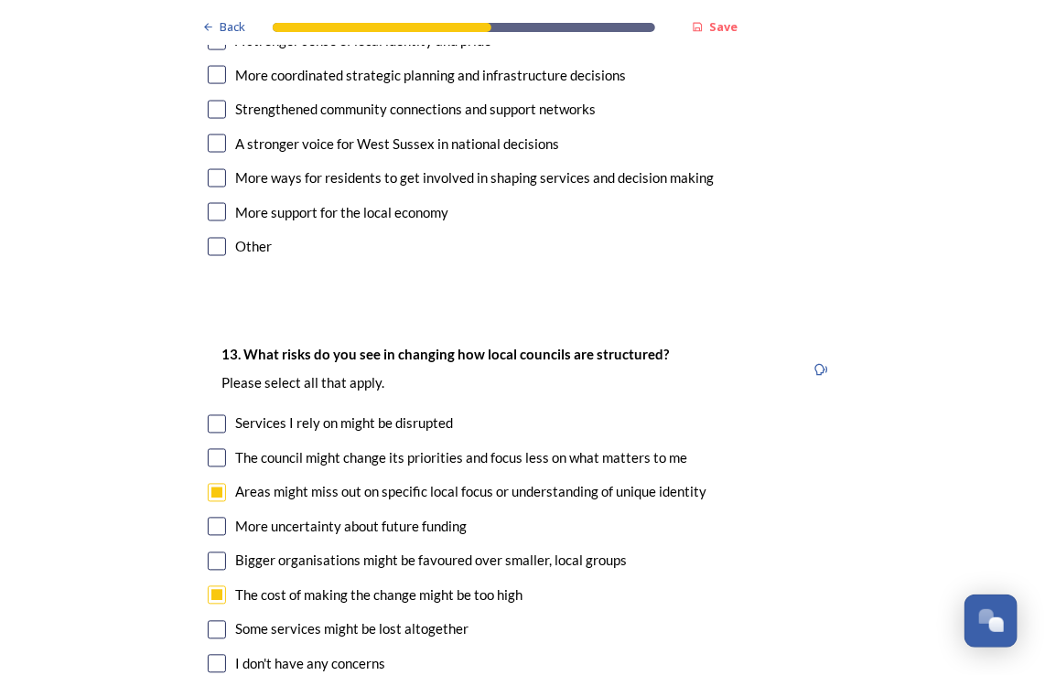
checkbox input "true"
click at [216, 449] on input "checkbox" at bounding box center [217, 458] width 18 height 18
checkbox input "true"
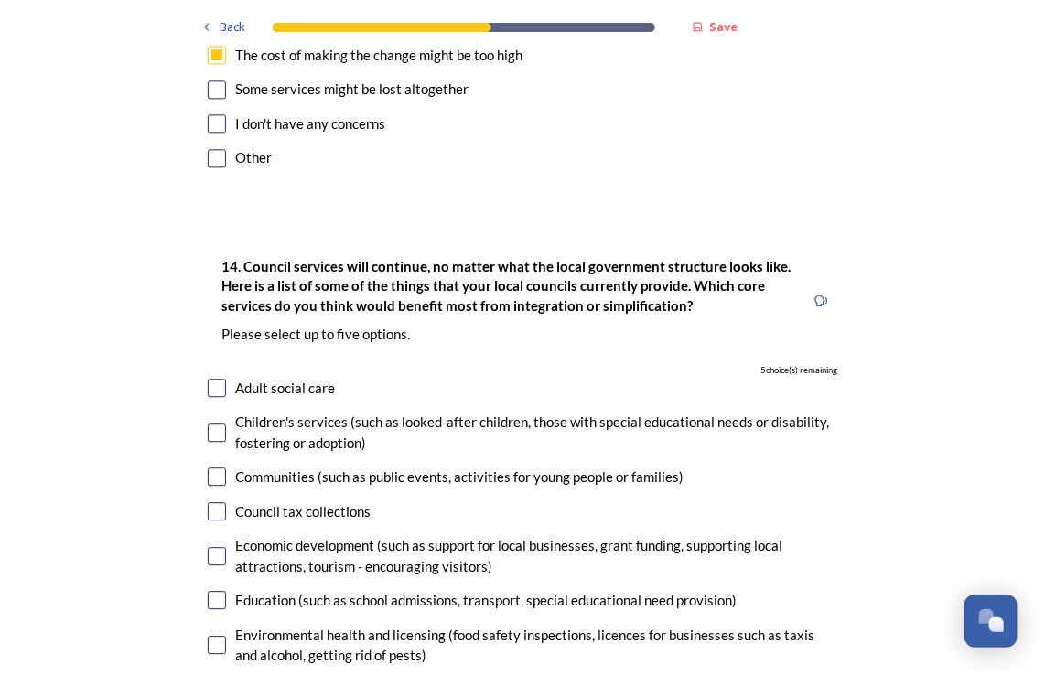
scroll to position [4210, 0]
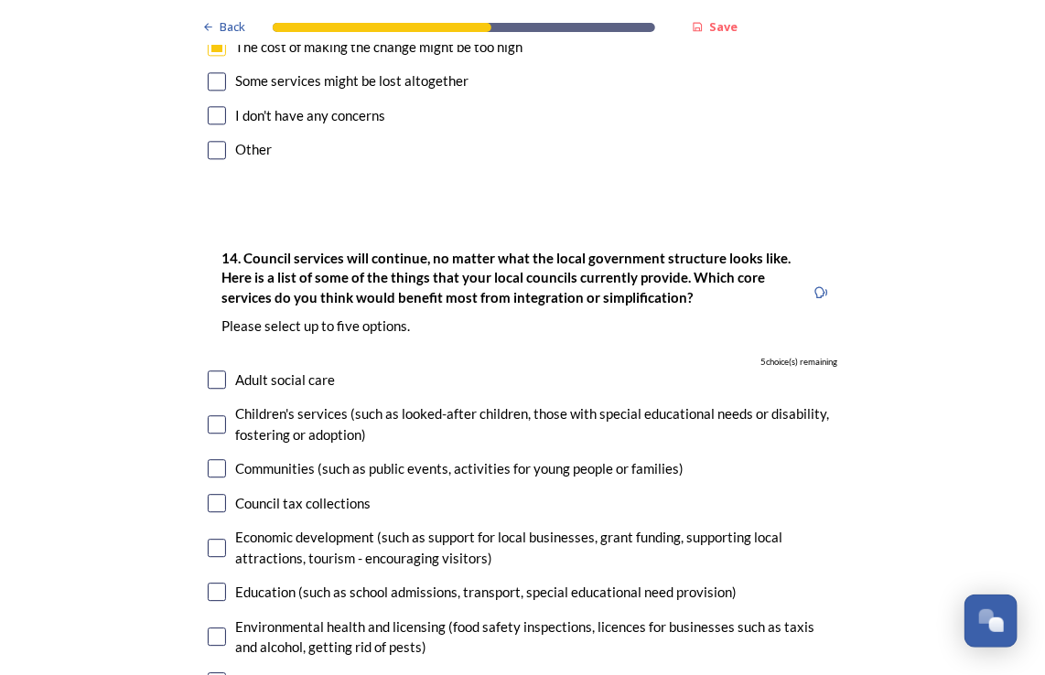
click at [217, 371] on input "checkbox" at bounding box center [217, 380] width 18 height 18
checkbox input "true"
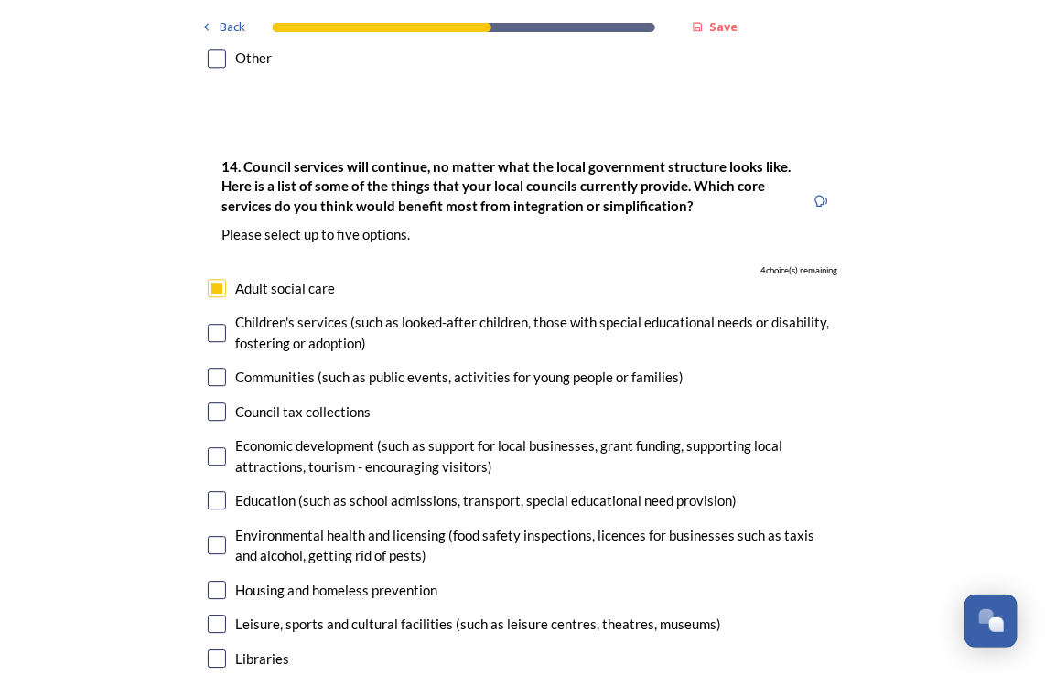
scroll to position [4393, 0]
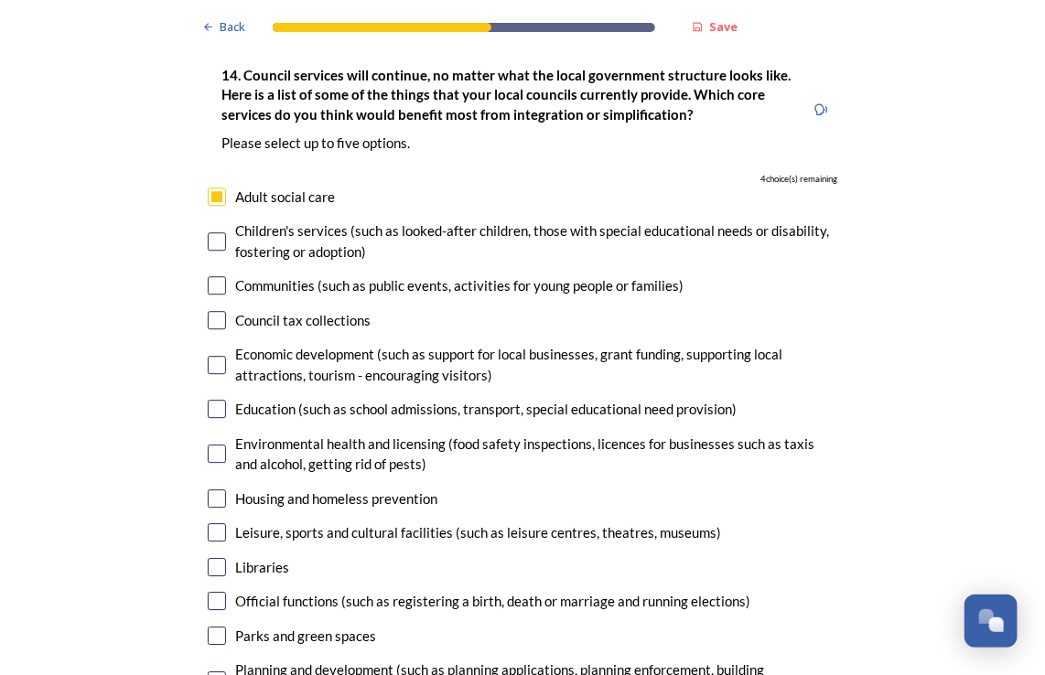
click at [217, 490] on input "checkbox" at bounding box center [217, 499] width 18 height 18
checkbox input "true"
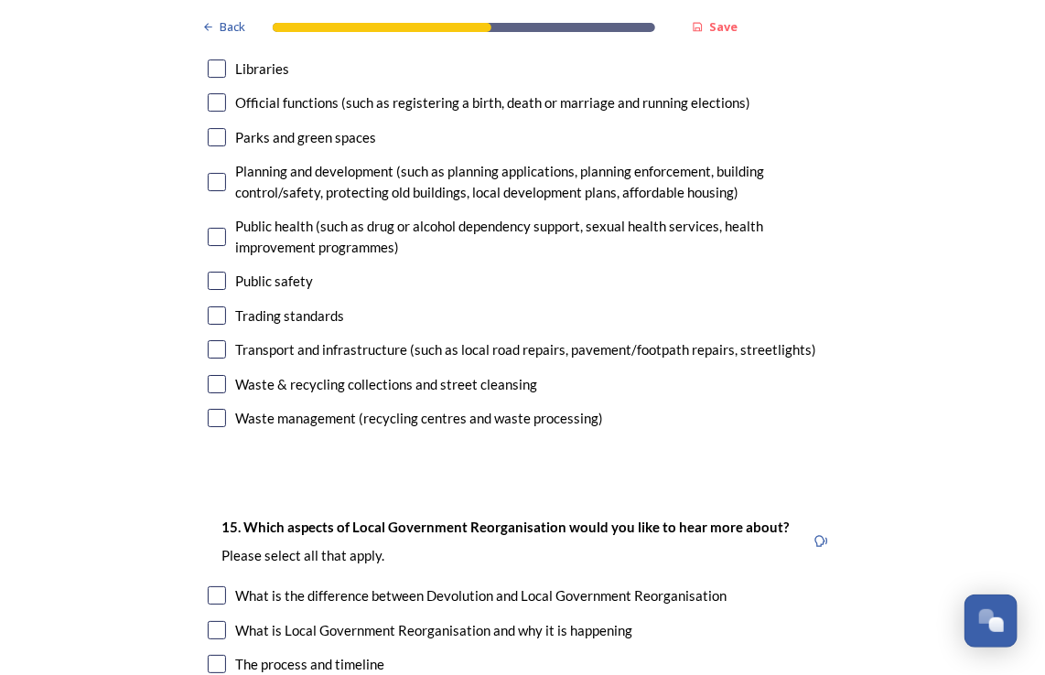
scroll to position [4942, 0]
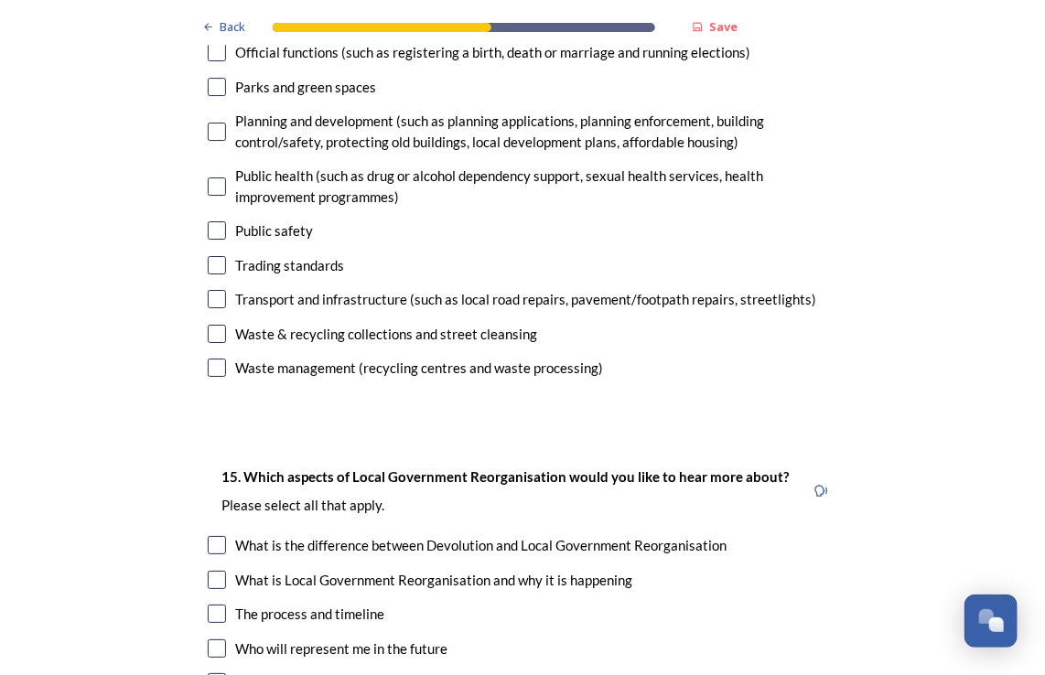
click at [225, 570] on div "What is Local Government Reorganisation and why it is happening" at bounding box center [523, 580] width 630 height 21
checkbox input "true"
click at [215, 605] on input "checkbox" at bounding box center [217, 614] width 18 height 18
checkbox input "true"
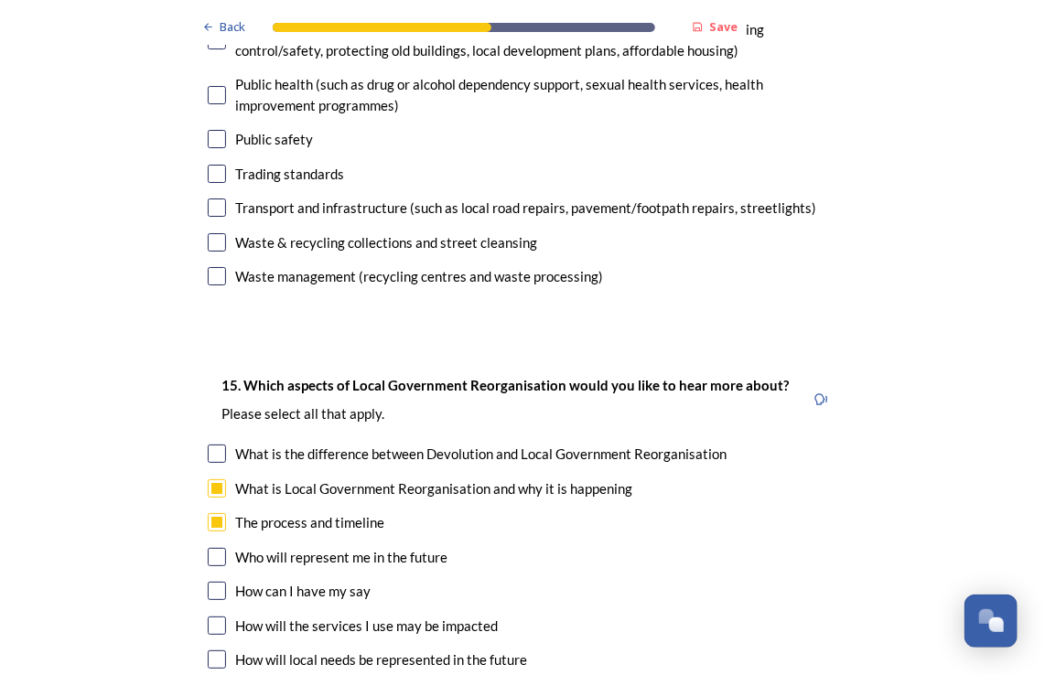
click at [221, 616] on div "How will the services I use may be impacted" at bounding box center [523, 626] width 630 height 21
checkbox input "true"
click at [219, 651] on input "checkbox" at bounding box center [217, 660] width 18 height 18
checkbox input "true"
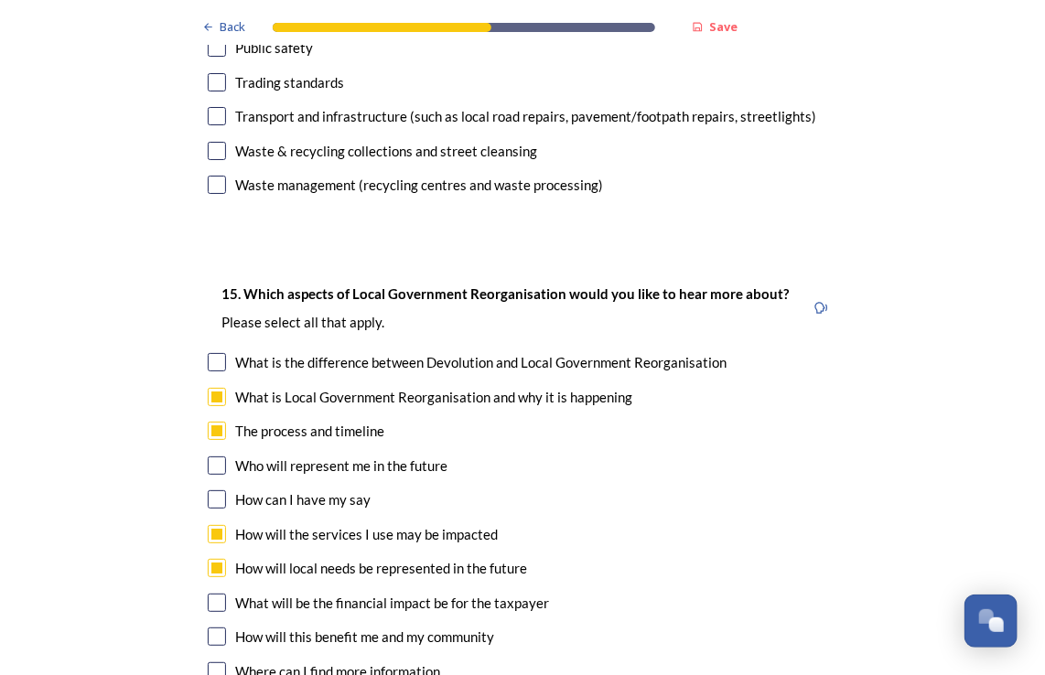
click at [221, 593] on div "What will be the financial impact be for the taxpayer" at bounding box center [523, 603] width 630 height 21
checkbox input "true"
click at [212, 628] on input "checkbox" at bounding box center [217, 637] width 18 height 18
checkbox input "true"
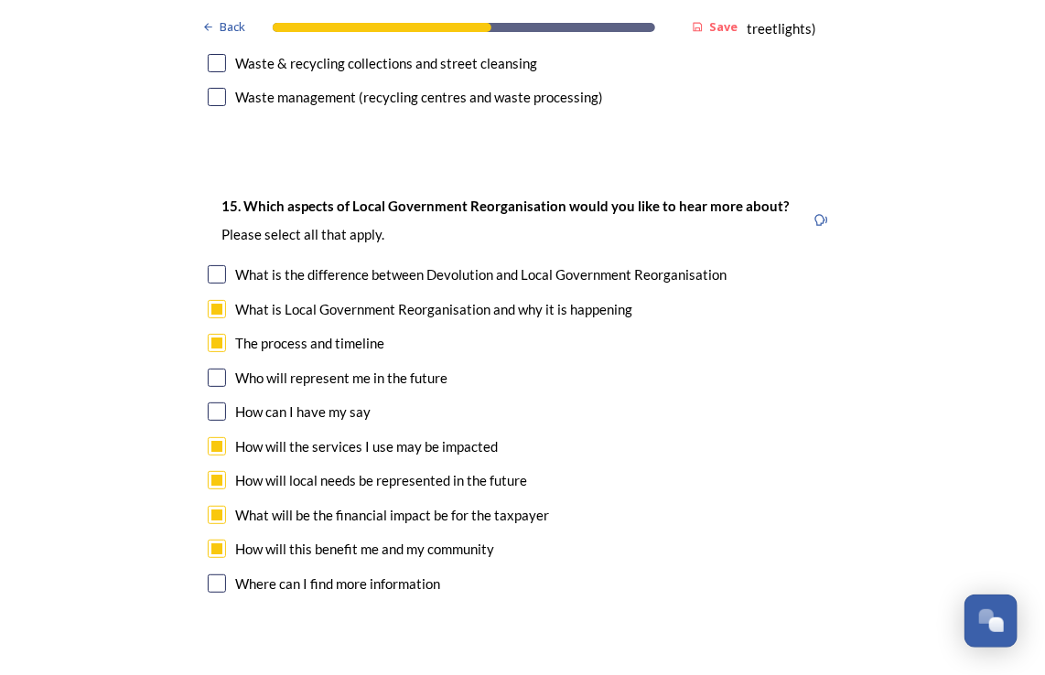
scroll to position [5308, 0]
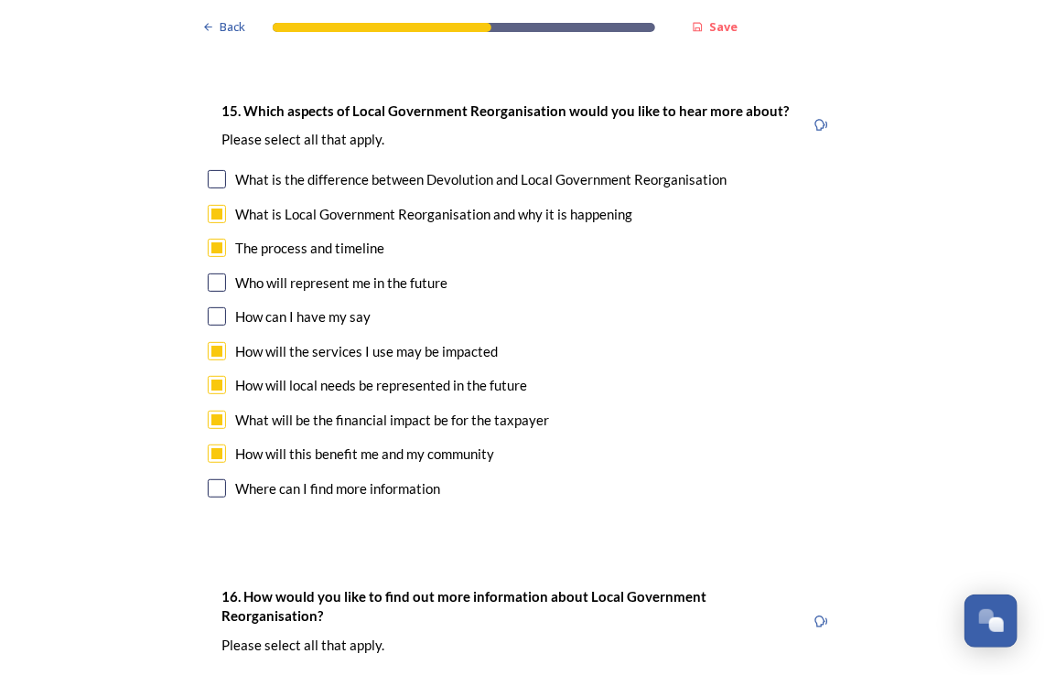
click at [214, 480] on input "checkbox" at bounding box center [217, 489] width 18 height 18
checkbox input "true"
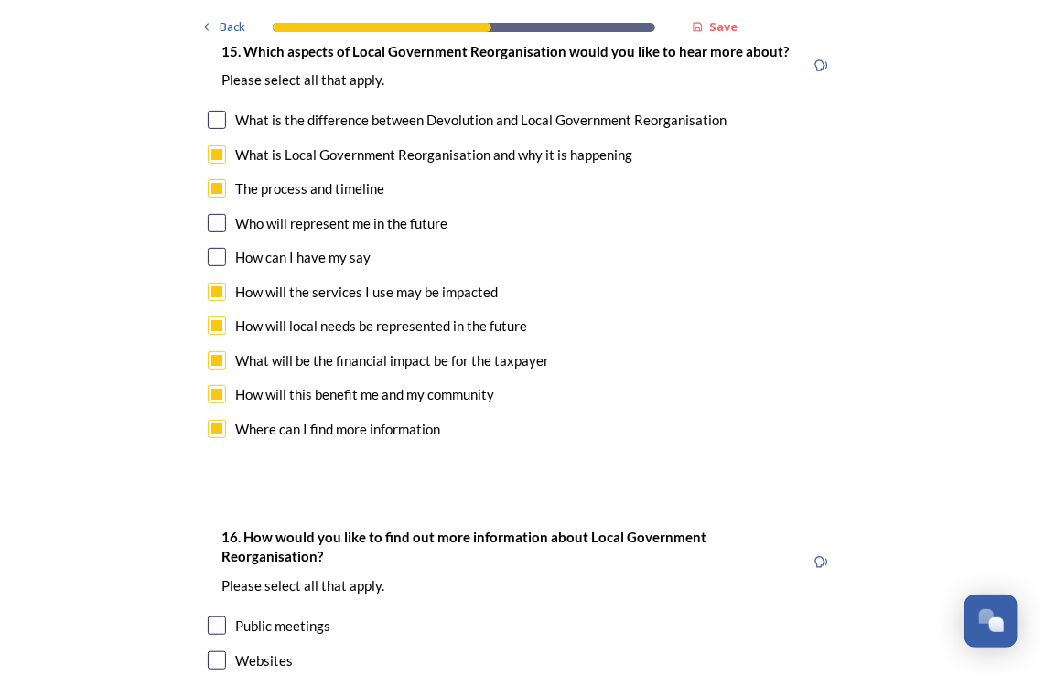
scroll to position [5491, 0]
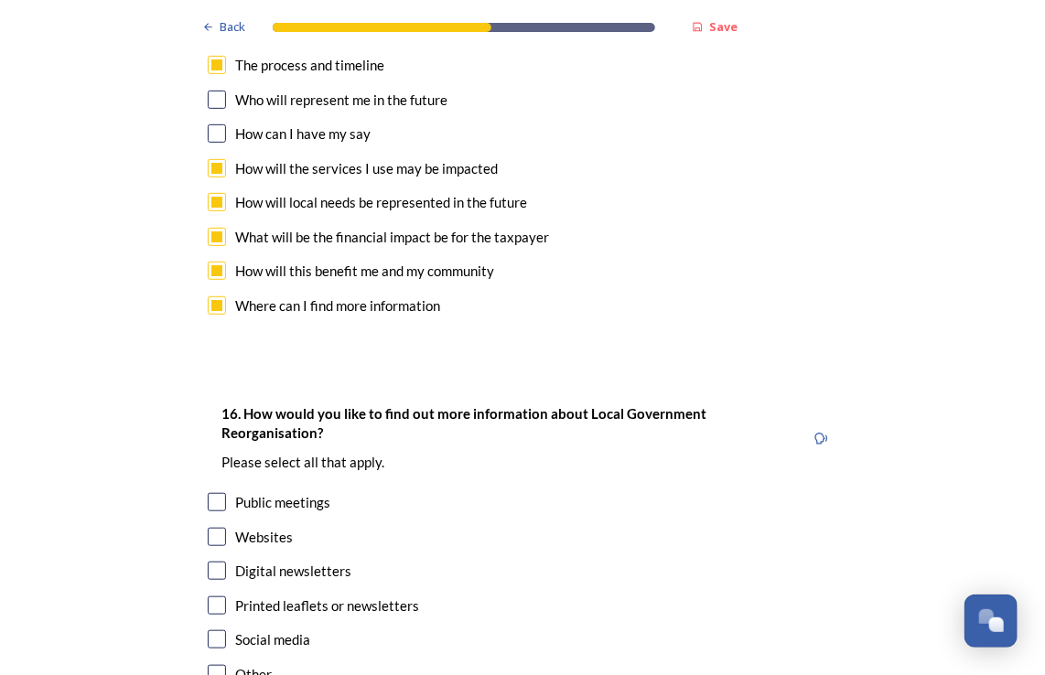
click at [211, 562] on input "checkbox" at bounding box center [217, 571] width 18 height 18
checkbox input "true"
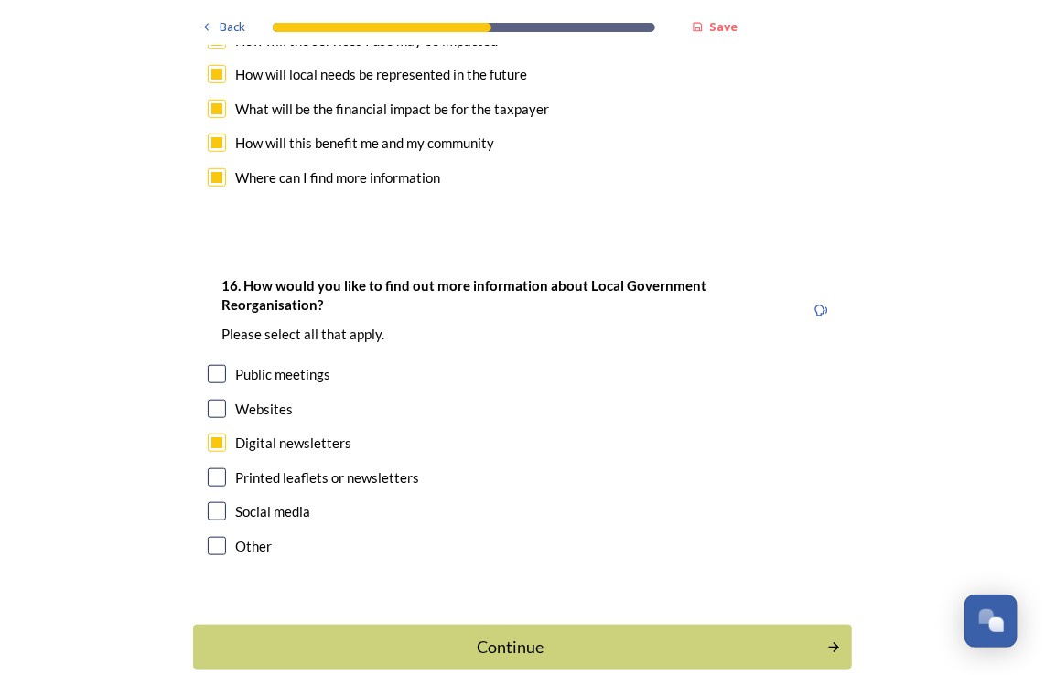
scroll to position [5623, 0]
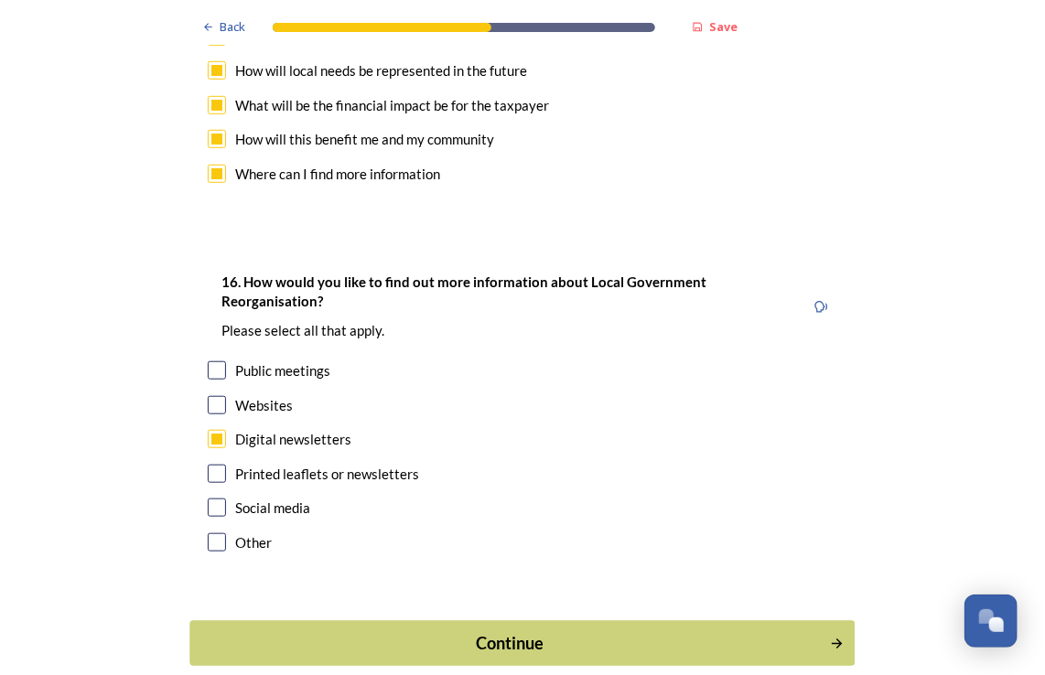
click at [437, 631] on div "Continue" at bounding box center [510, 643] width 620 height 25
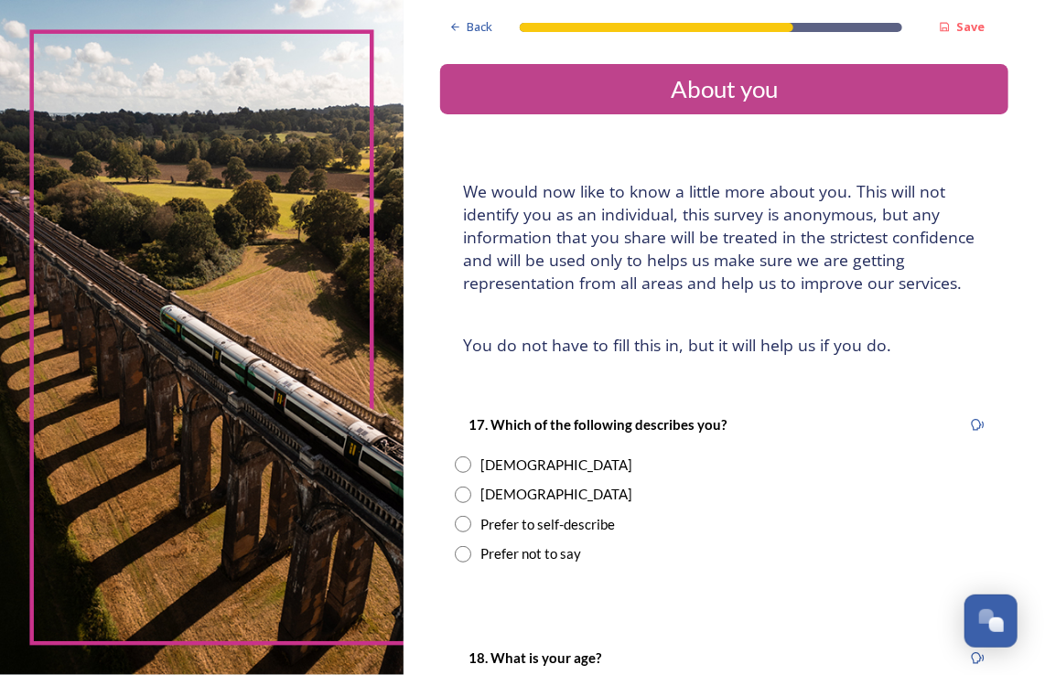
click at [477, 476] on div "[DEMOGRAPHIC_DATA]" at bounding box center [724, 465] width 539 height 21
radio input "true"
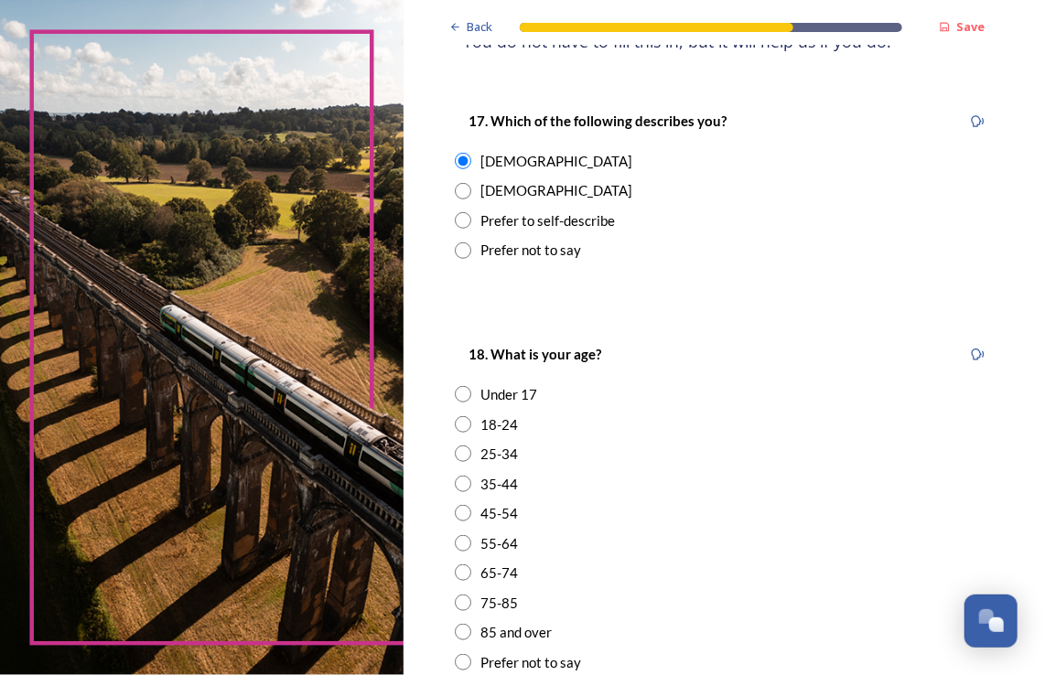
scroll to position [366, 0]
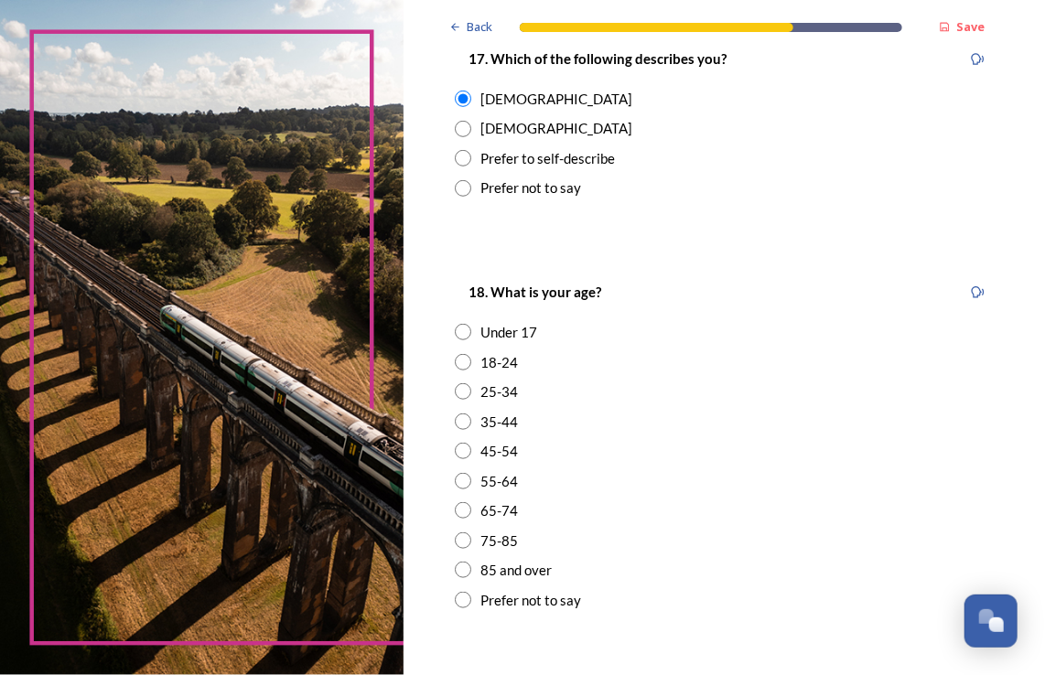
click at [498, 433] on div "35-44" at bounding box center [499, 422] width 38 height 21
radio input "true"
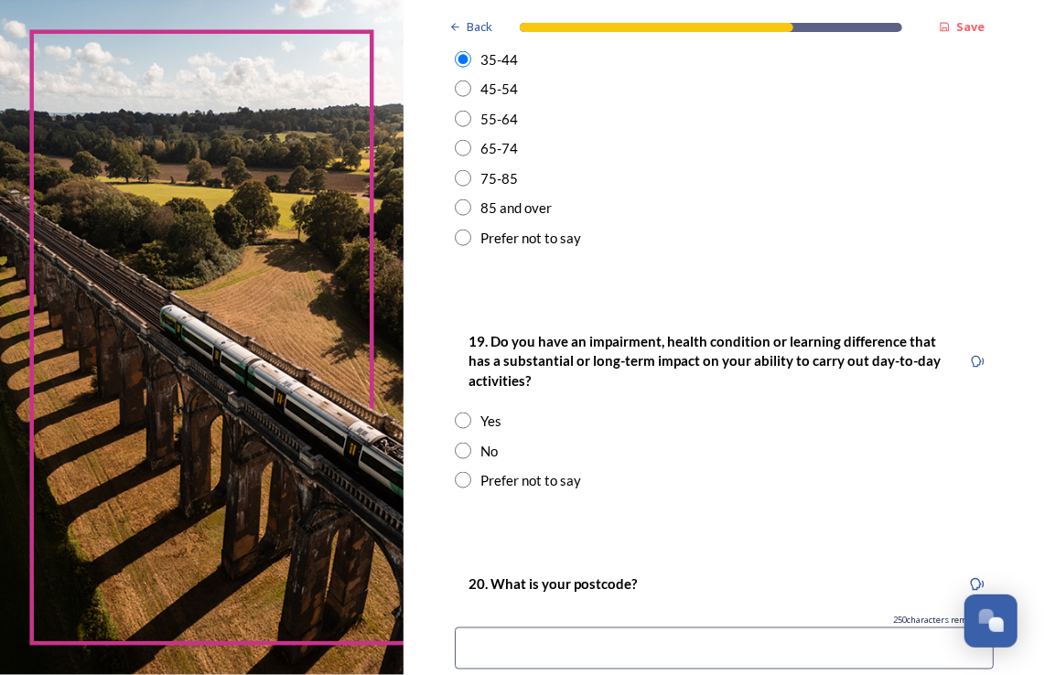
scroll to position [732, 0]
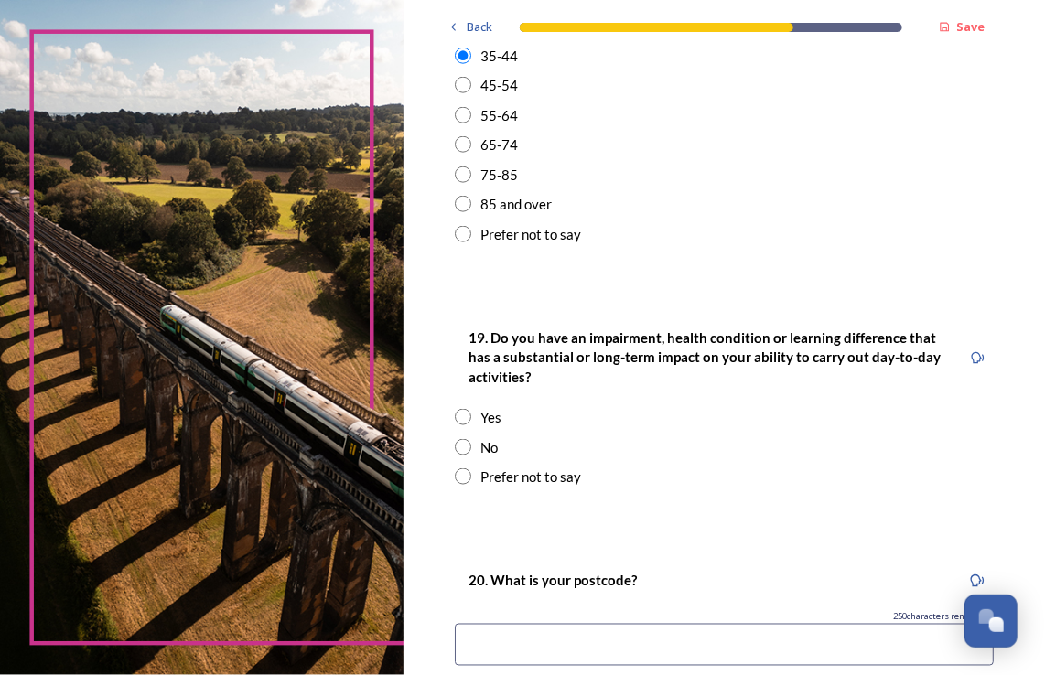
click at [470, 456] on input "radio" at bounding box center [463, 447] width 16 height 16
radio input "true"
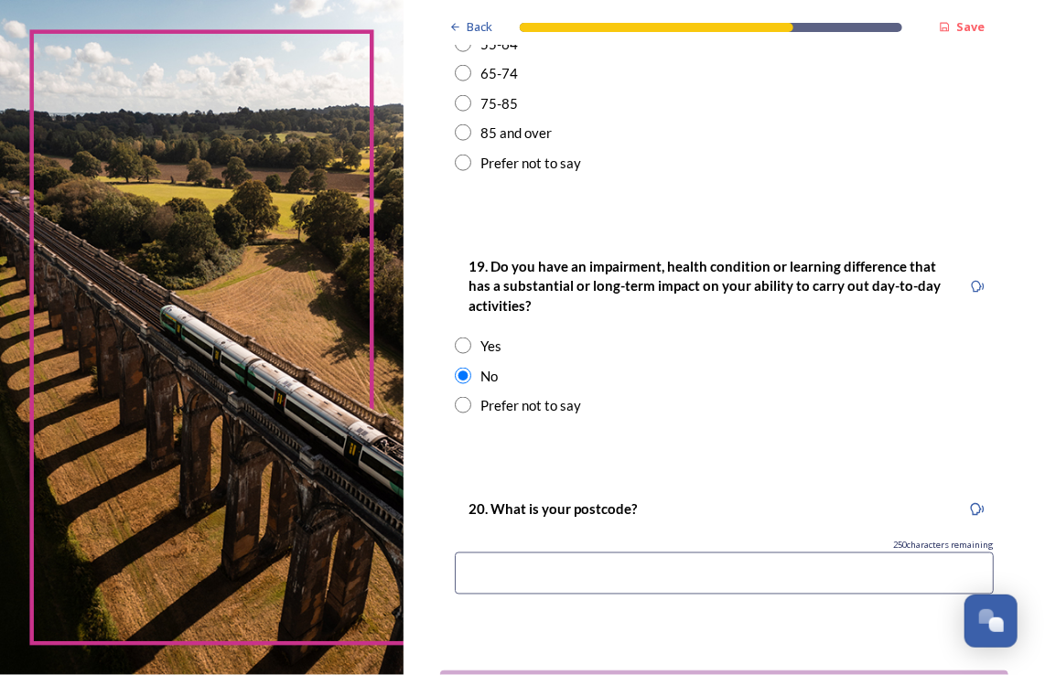
scroll to position [972, 0]
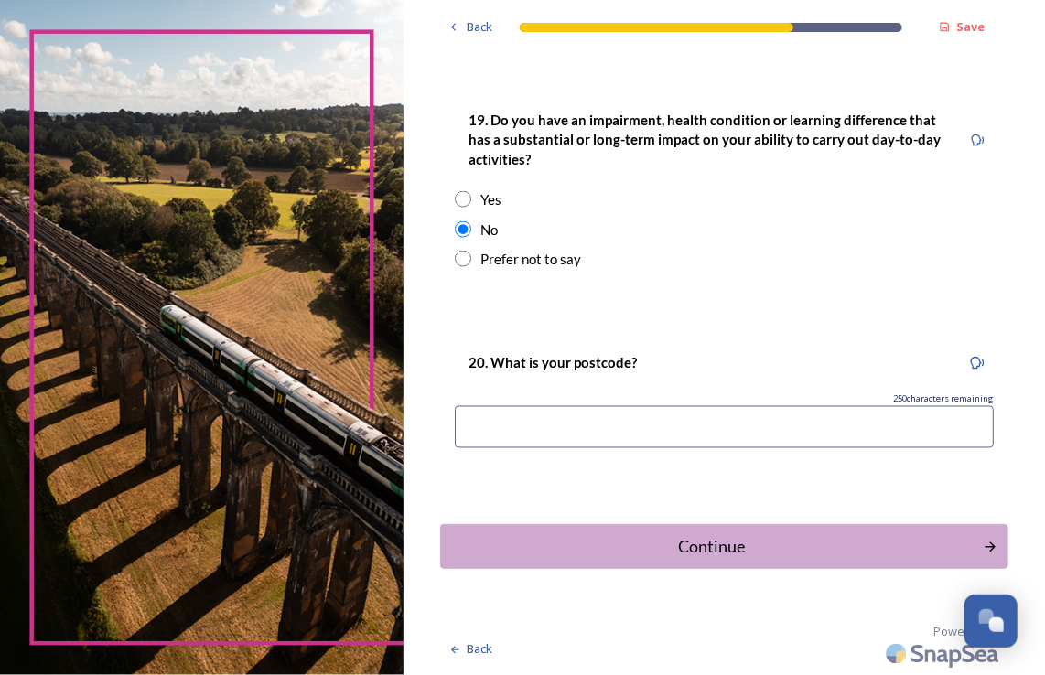
click at [546, 426] on input at bounding box center [724, 427] width 539 height 42
type input "BN11 1JX"
click at [782, 544] on div "Continue" at bounding box center [712, 546] width 529 height 25
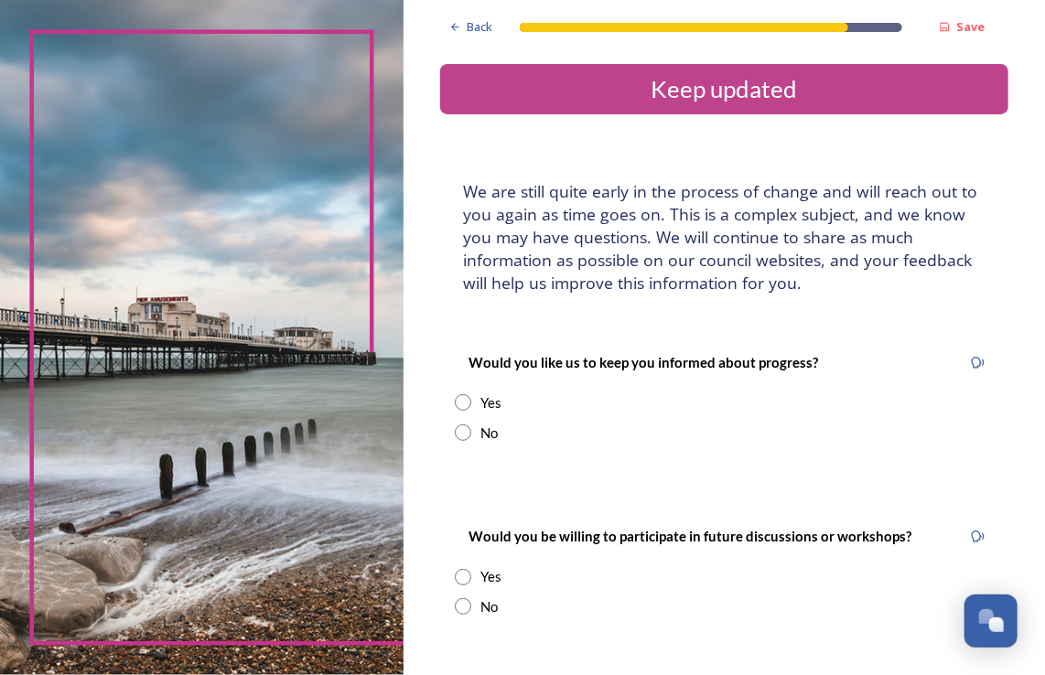
click at [460, 406] on input "radio" at bounding box center [463, 402] width 16 height 16
radio input "true"
click at [551, 578] on input at bounding box center [724, 587] width 539 height 42
type input "C"
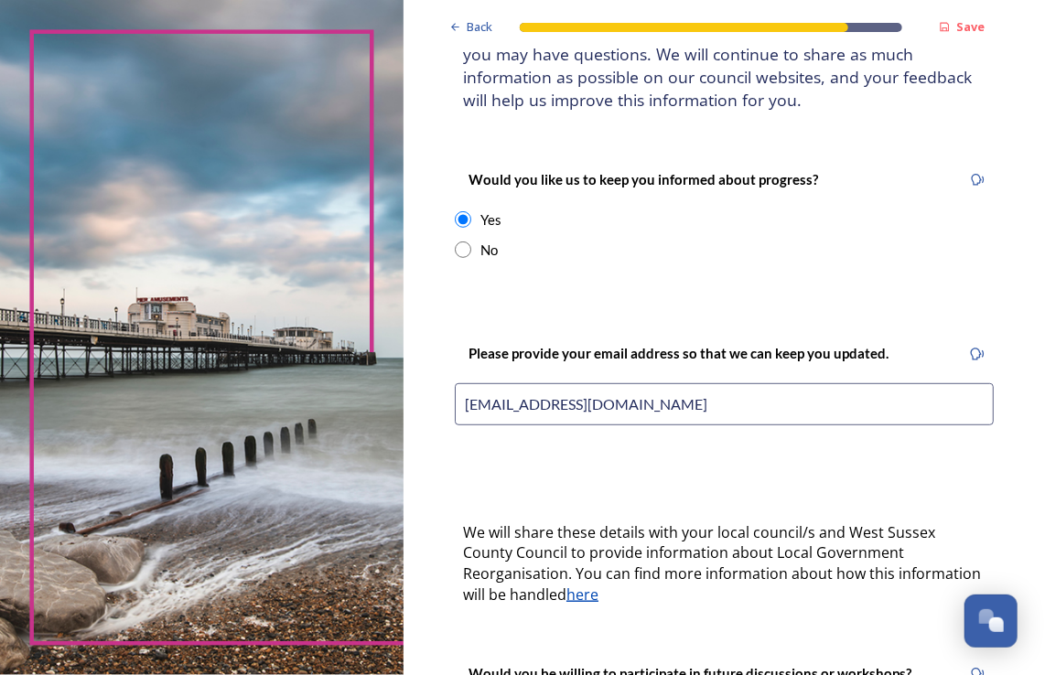
scroll to position [366, 0]
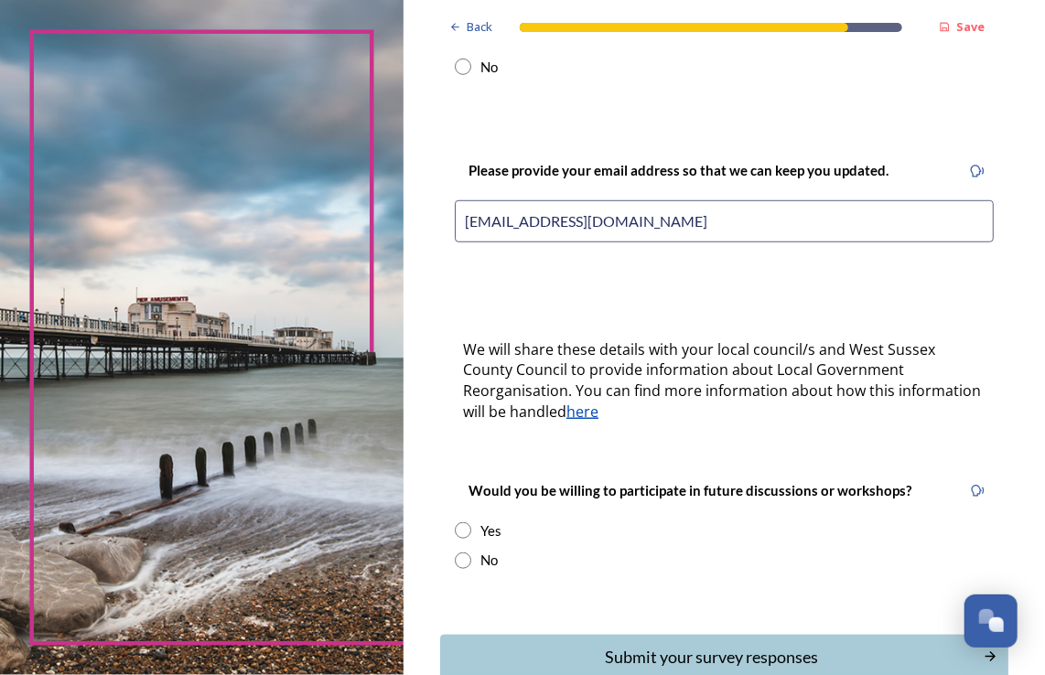
type input "[EMAIL_ADDRESS][DOMAIN_NAME]"
click at [470, 525] on input "radio" at bounding box center [463, 531] width 16 height 16
radio input "true"
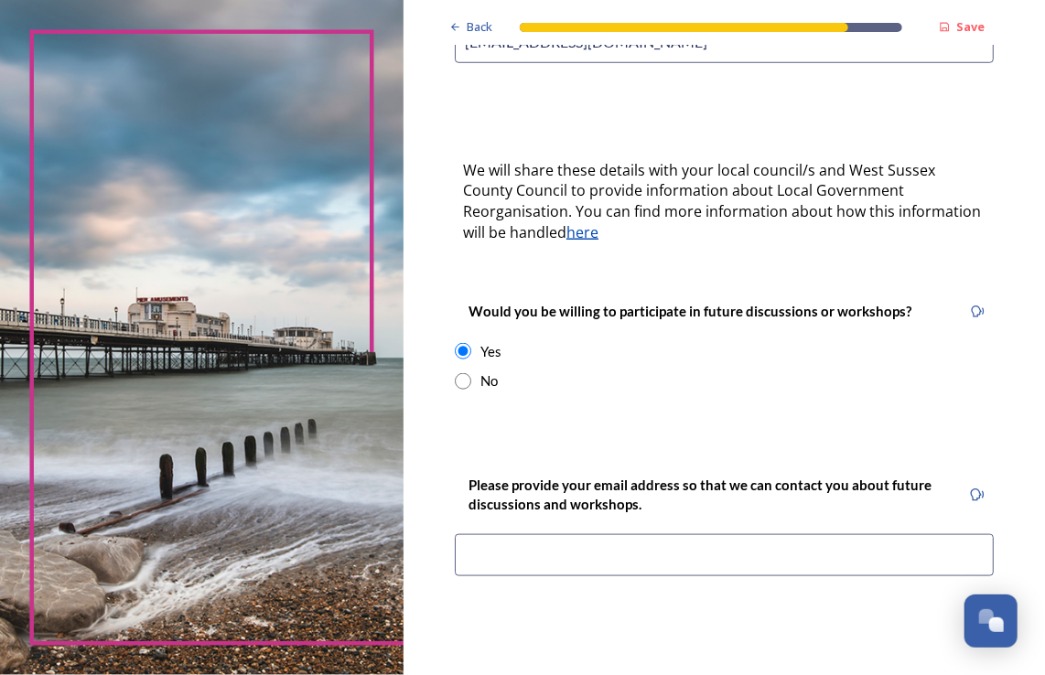
scroll to position [549, 0]
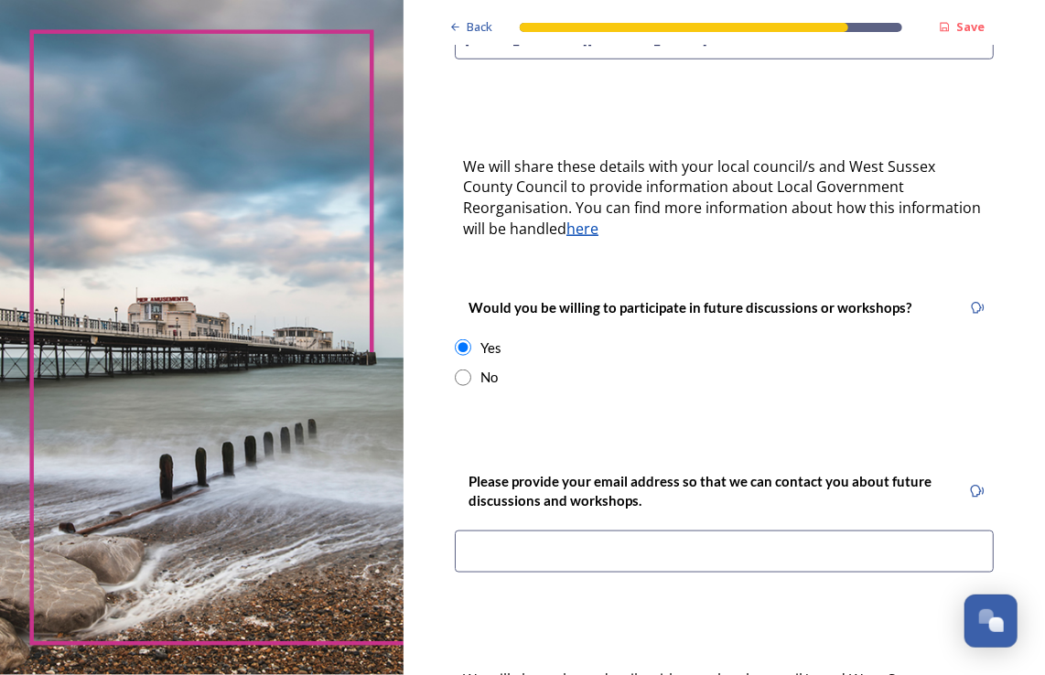
click at [468, 374] on input "radio" at bounding box center [463, 378] width 16 height 16
radio input "true"
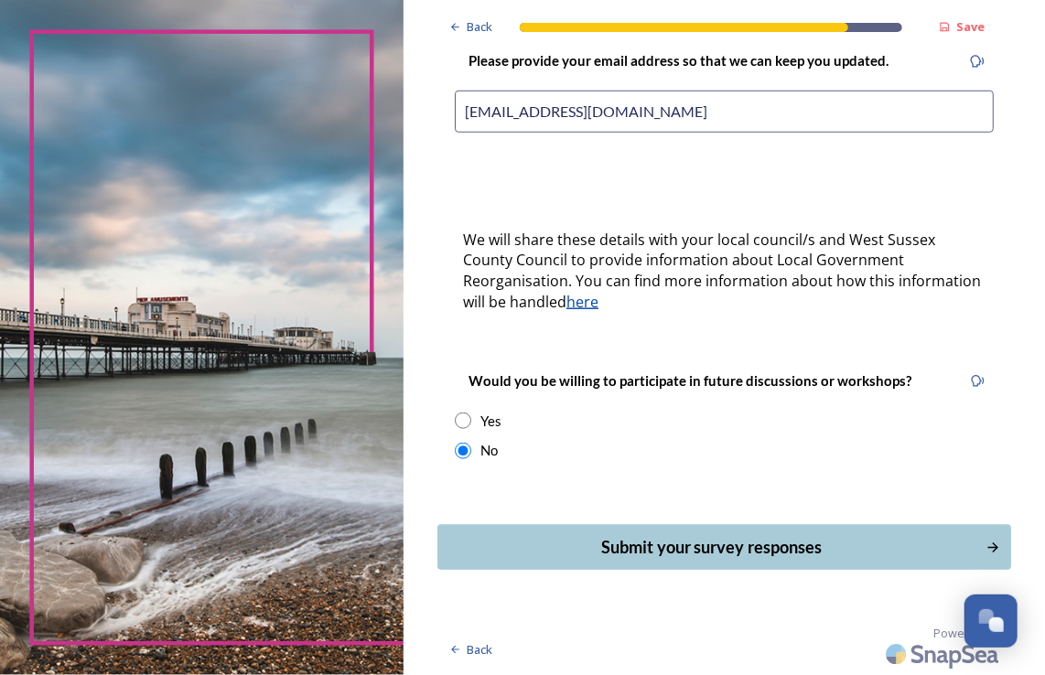
click at [714, 550] on div "Submit your survey responses" at bounding box center [712, 547] width 529 height 25
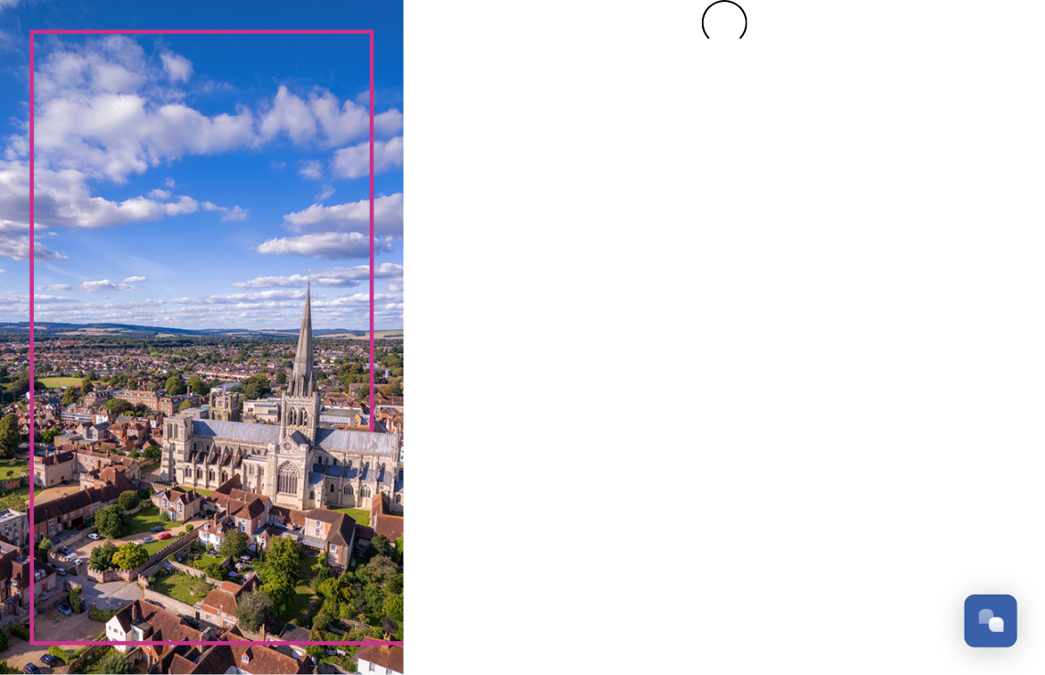
scroll to position [0, 0]
